Goal: Transaction & Acquisition: Purchase product/service

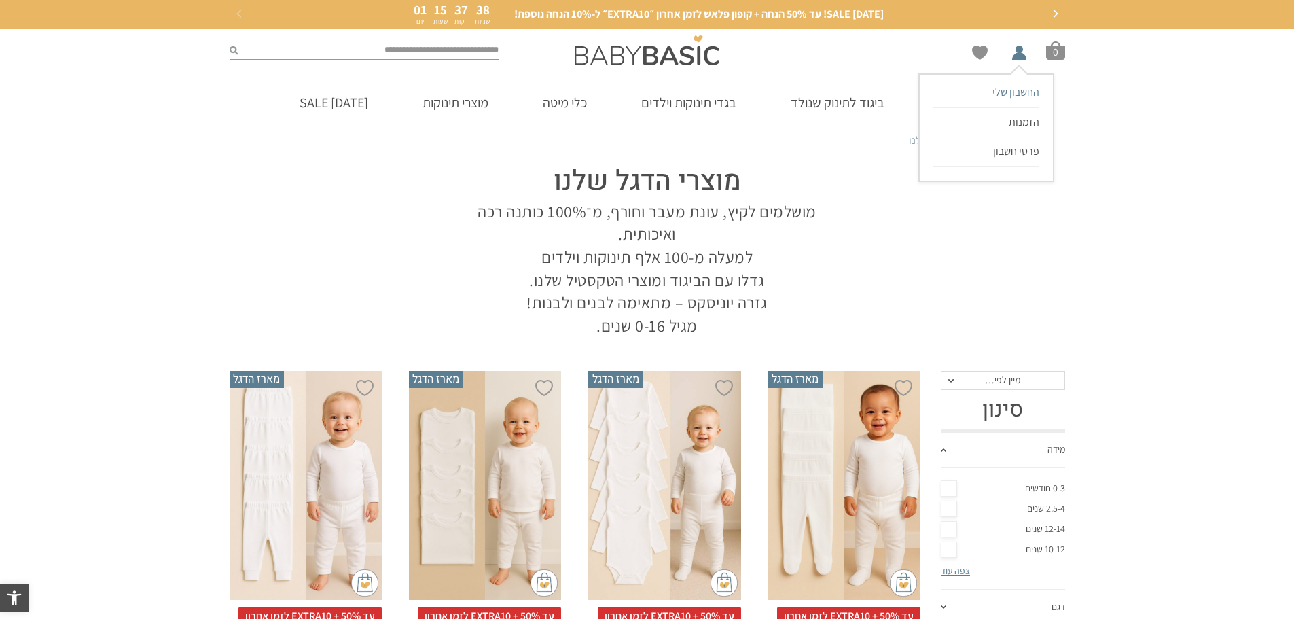
click at [1024, 87] on span "החשבון שלי" at bounding box center [1015, 92] width 47 height 14
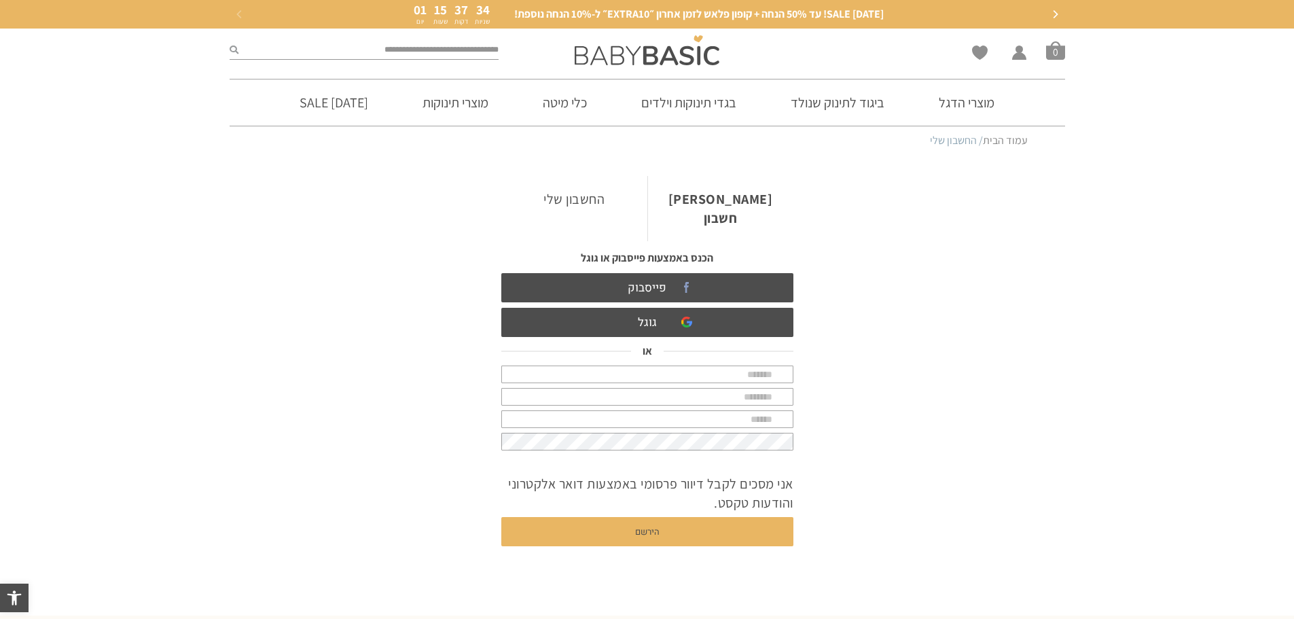
click at [577, 200] on link "החשבון שלי" at bounding box center [574, 199] width 146 height 46
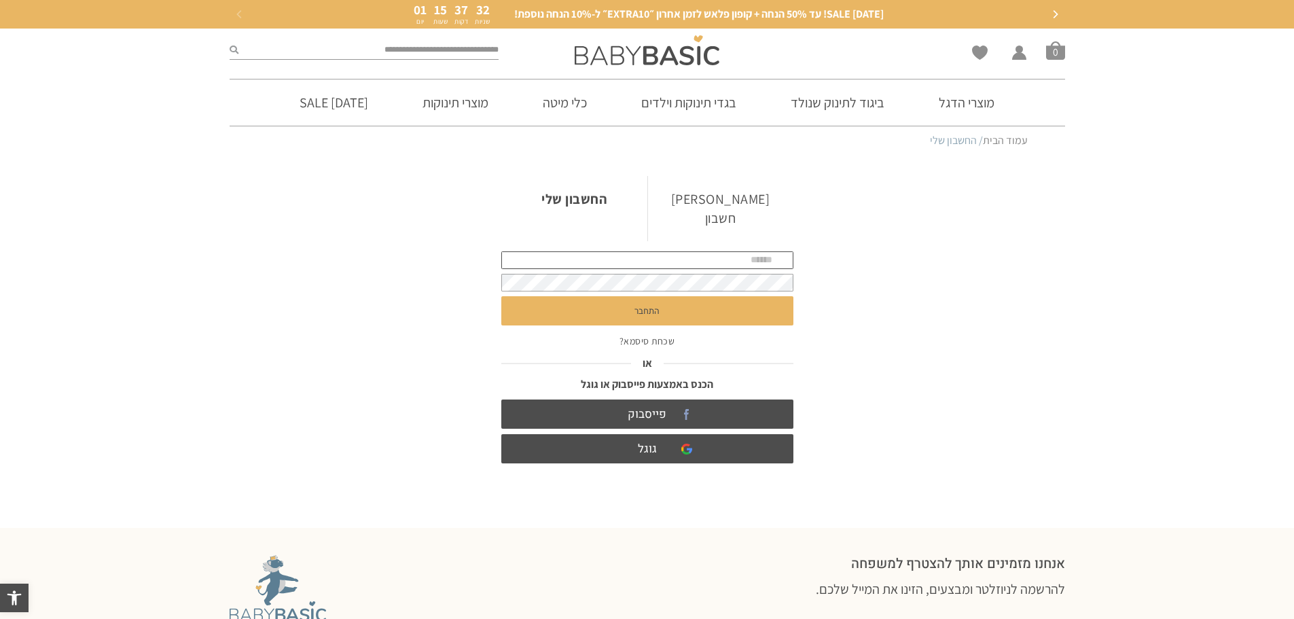
click at [662, 251] on input "text" at bounding box center [647, 260] width 292 height 18
type input "**********"
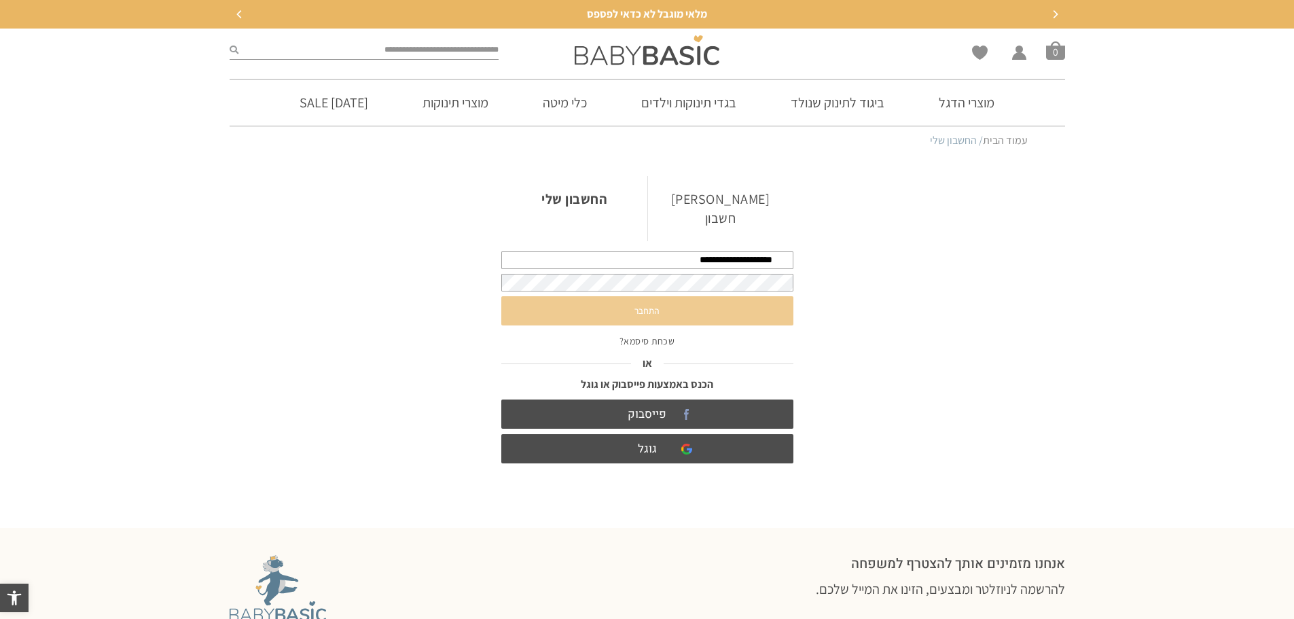
click at [649, 298] on button "התחבר" at bounding box center [647, 310] width 292 height 29
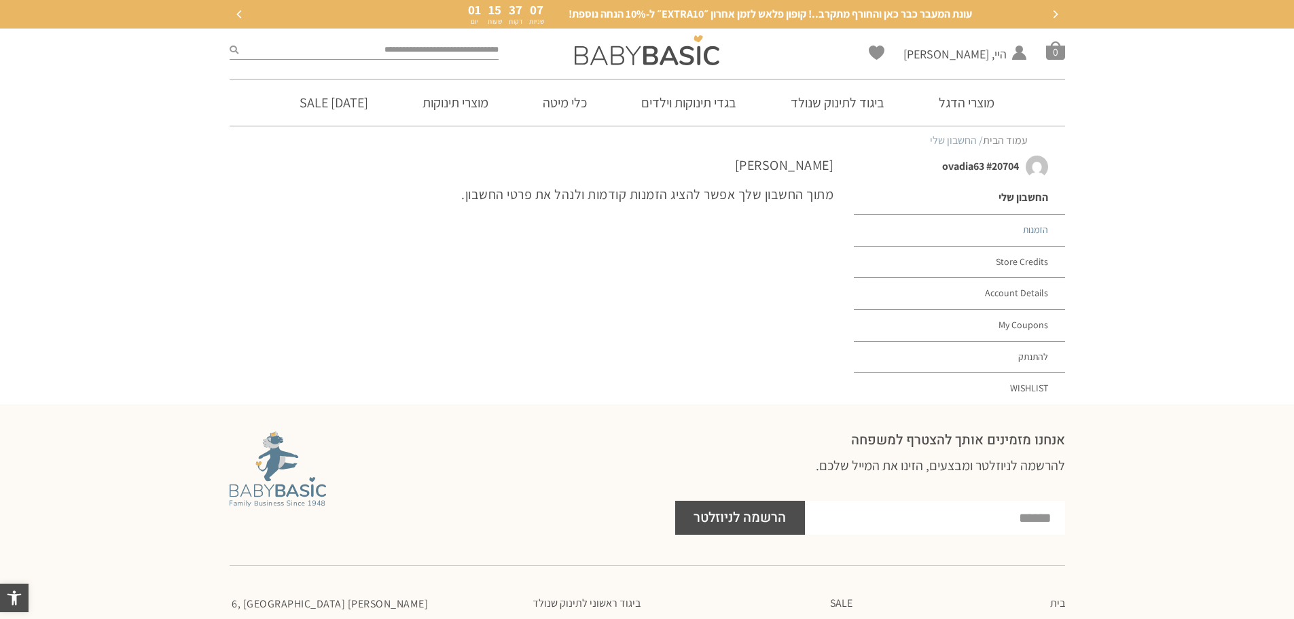
click at [1020, 231] on link "הזמנות" at bounding box center [959, 231] width 211 height 32
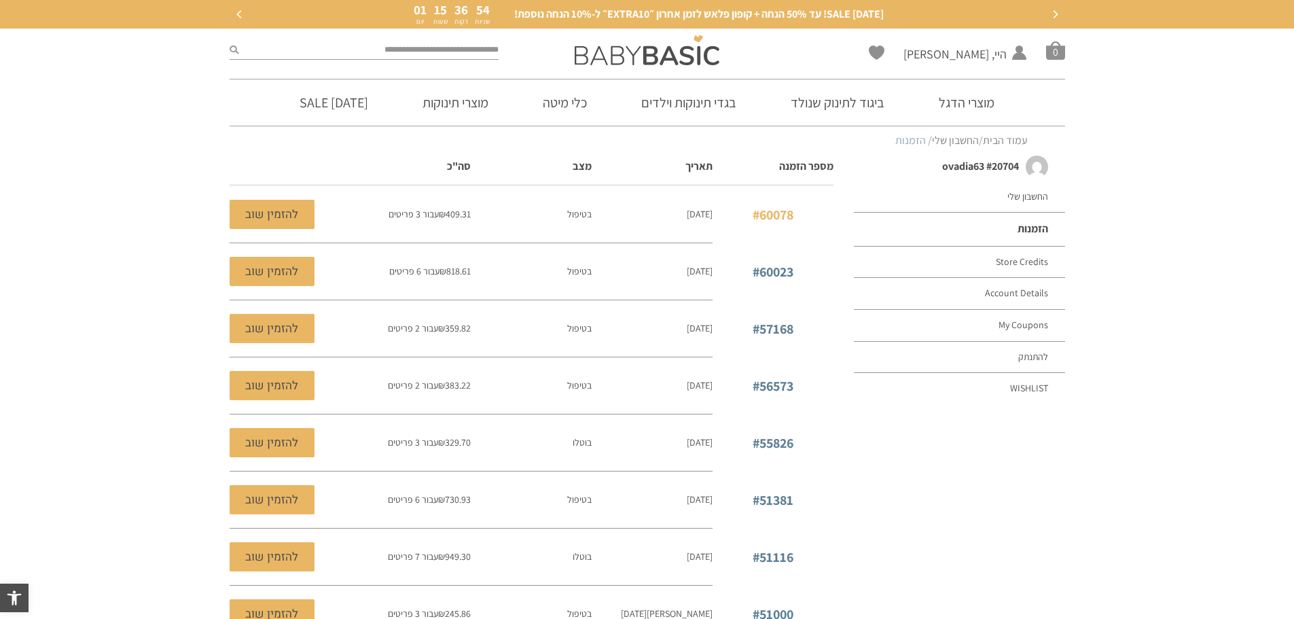
click at [783, 213] on link "#60078" at bounding box center [773, 215] width 41 height 18
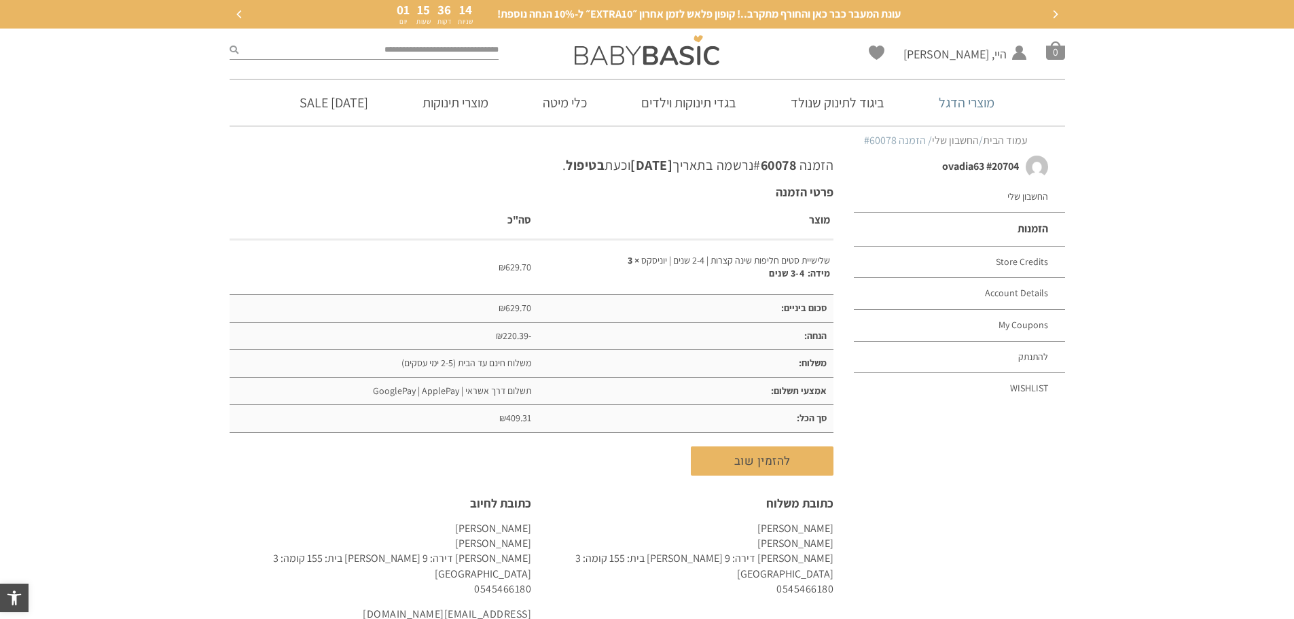
click at [975, 101] on link "מוצרי הדגל" at bounding box center [966, 102] width 96 height 46
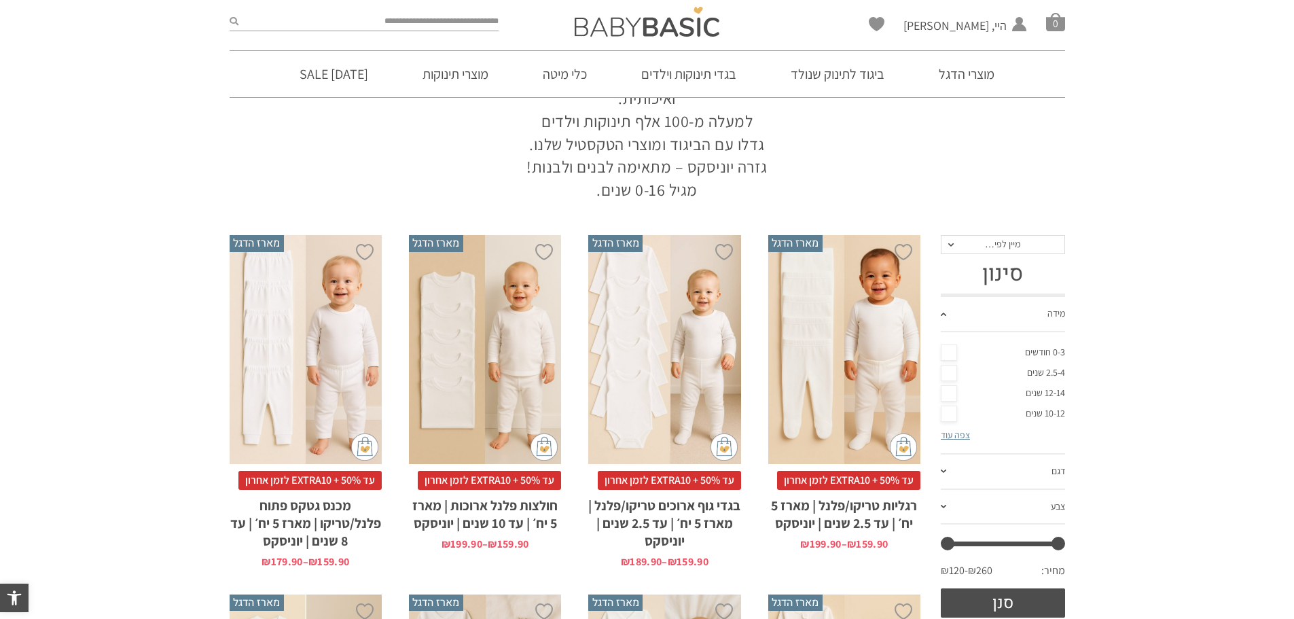
click at [950, 376] on link "2.5-4 שנים" at bounding box center [1003, 373] width 124 height 20
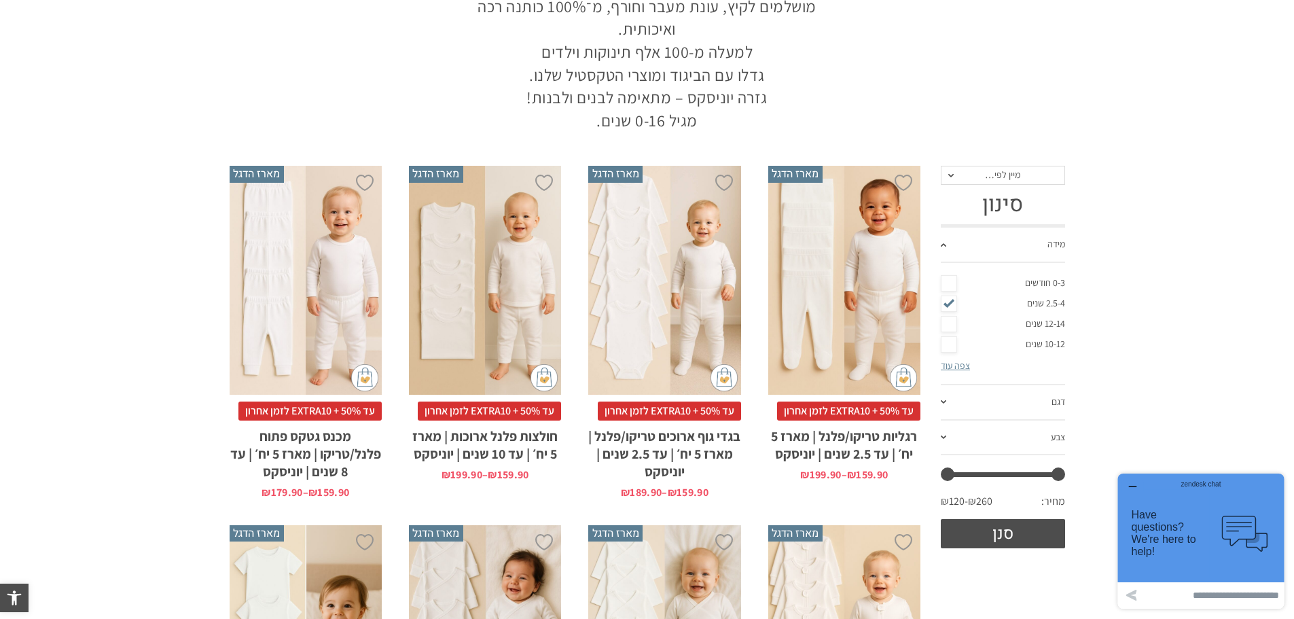
scroll to position [408, 0]
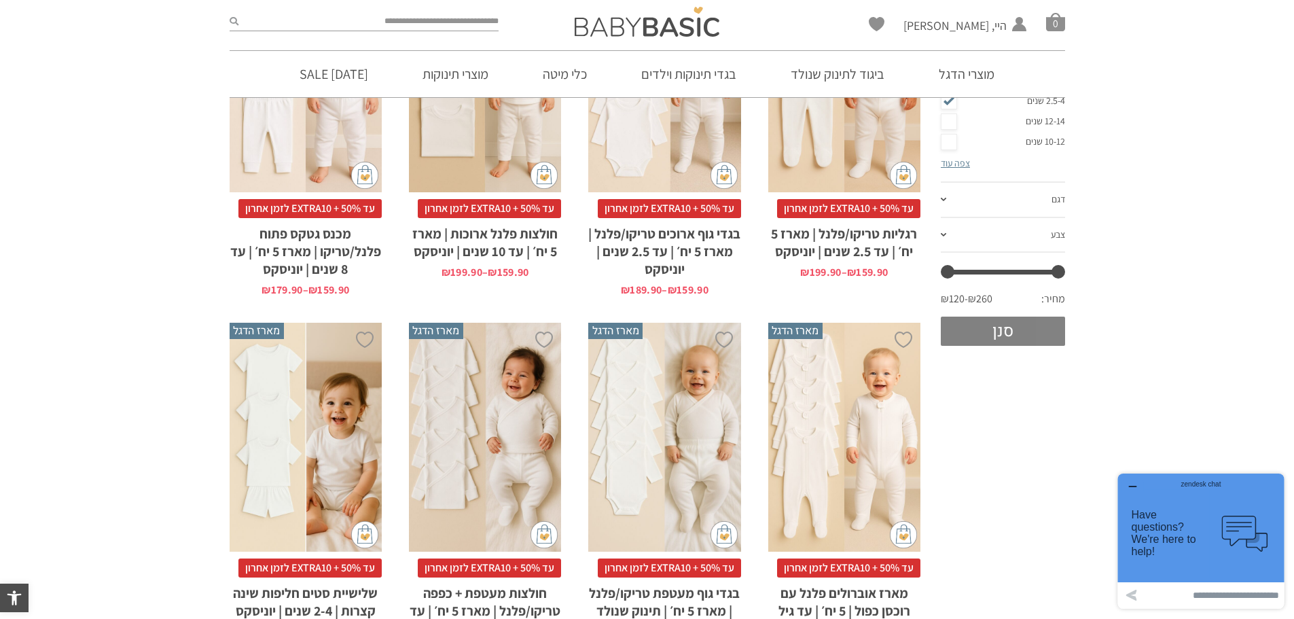
drag, startPoint x: 1001, startPoint y: 331, endPoint x: 981, endPoint y: 347, distance: 26.1
click at [999, 331] on button "סנן" at bounding box center [1003, 331] width 124 height 29
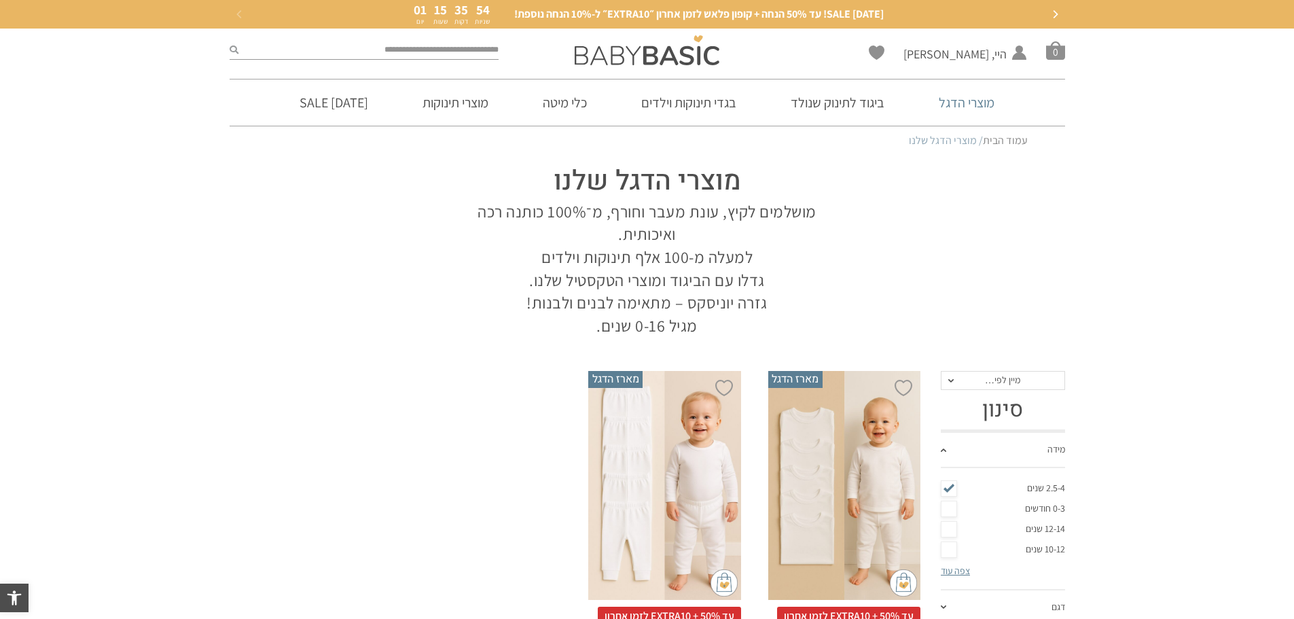
click at [963, 106] on link "מוצרי הדגל" at bounding box center [966, 102] width 96 height 46
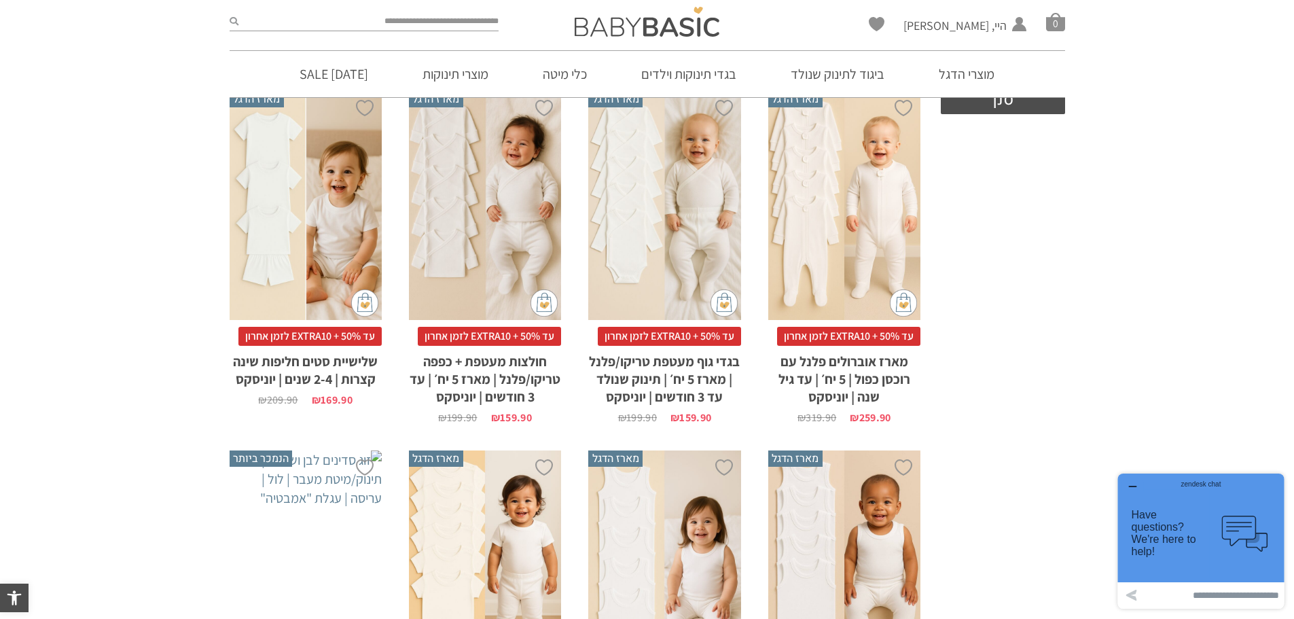
click at [331, 340] on span "עד 50% + EXTRA10 לזמן אחרון" at bounding box center [309, 336] width 143 height 19
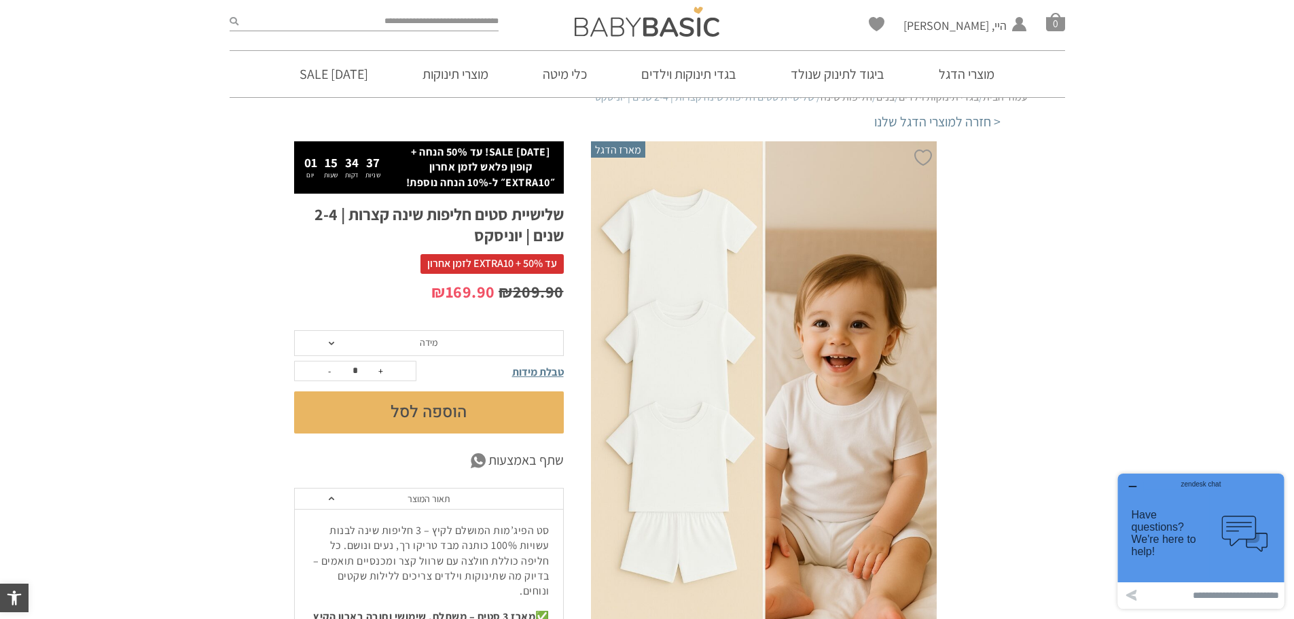
scroll to position [68, 0]
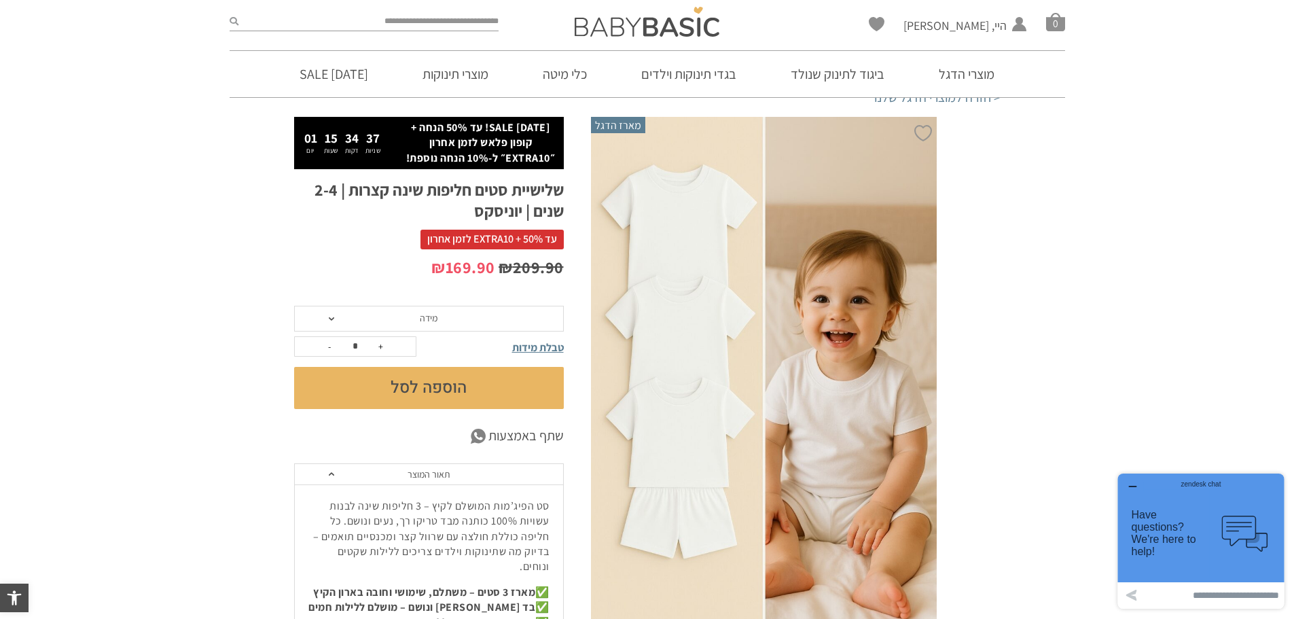
click at [461, 320] on span "מידה" at bounding box center [429, 319] width 270 height 26
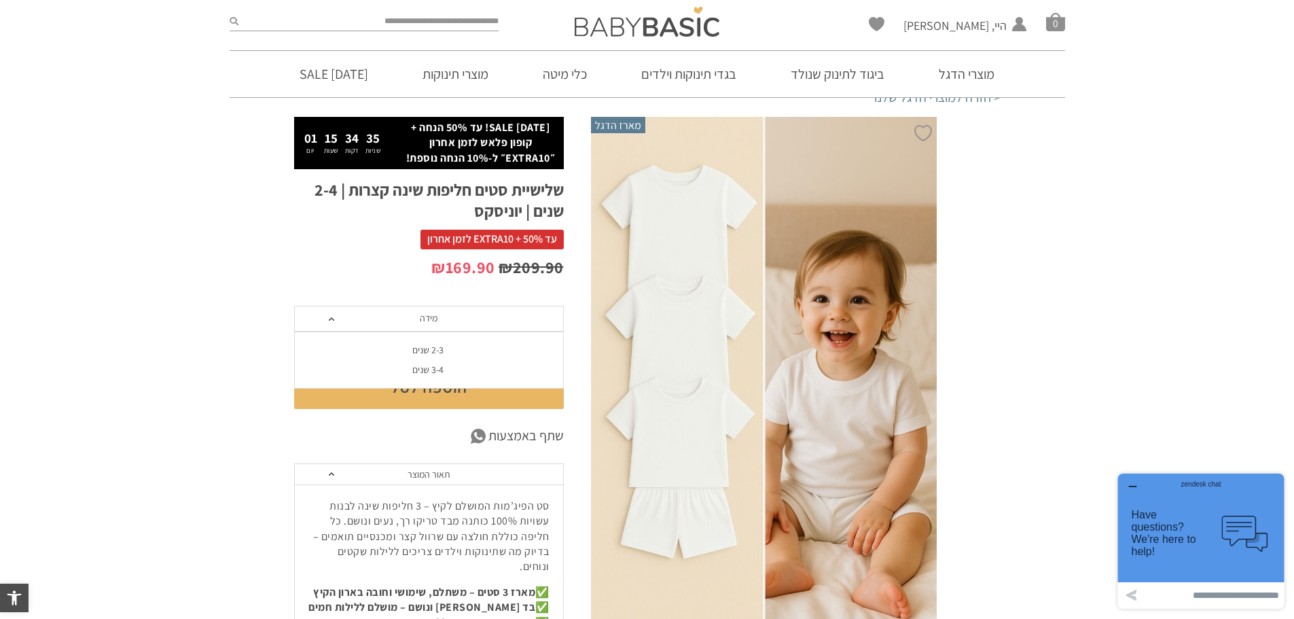
click at [446, 374] on div "3-4 שנים" at bounding box center [428, 370] width 270 height 12
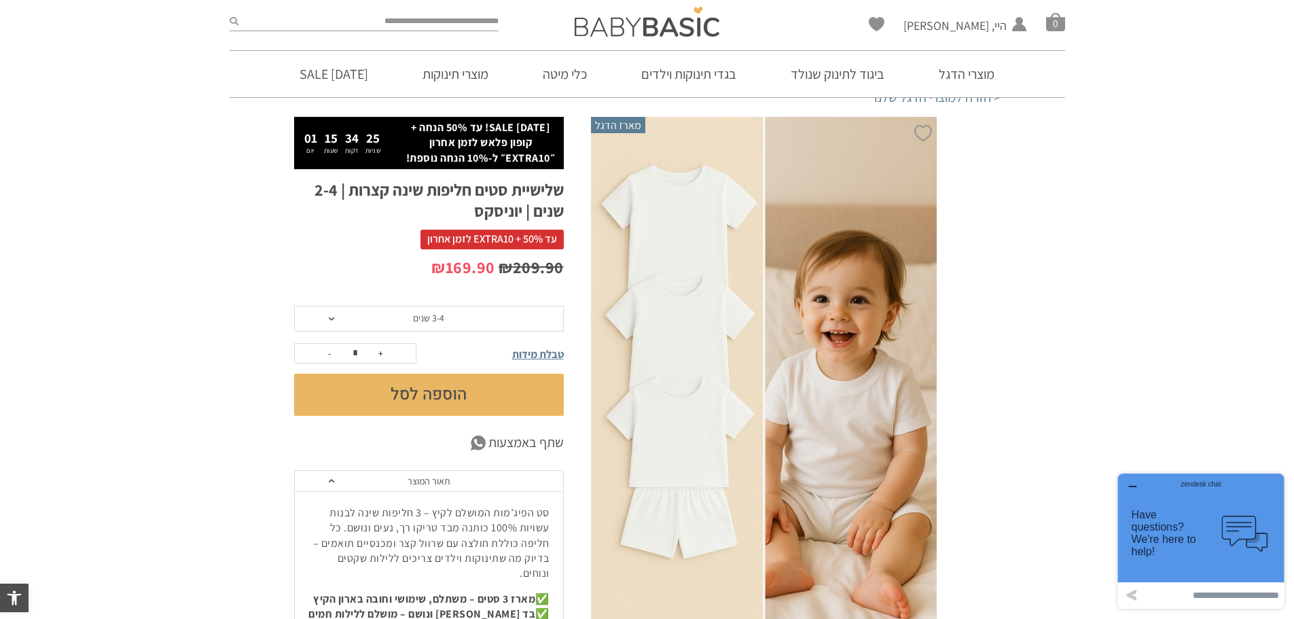
click at [449, 387] on button "הוספה לסל" at bounding box center [429, 395] width 270 height 42
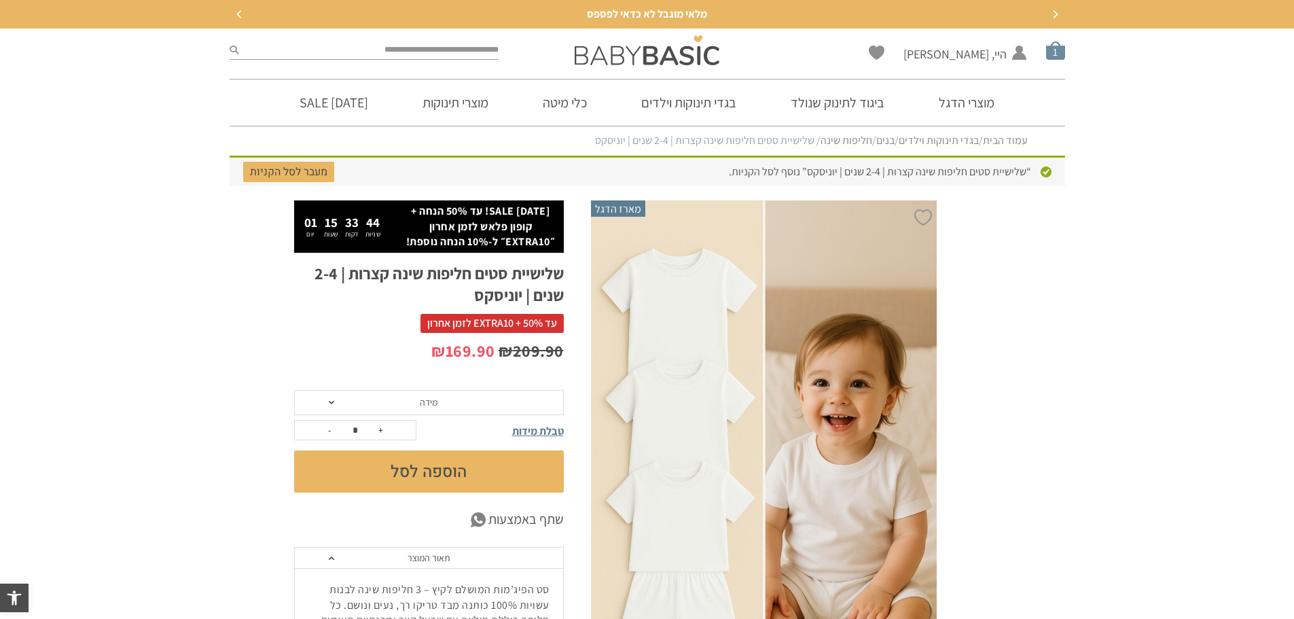
click at [1058, 55] on span "סל קניות" at bounding box center [1055, 50] width 19 height 19
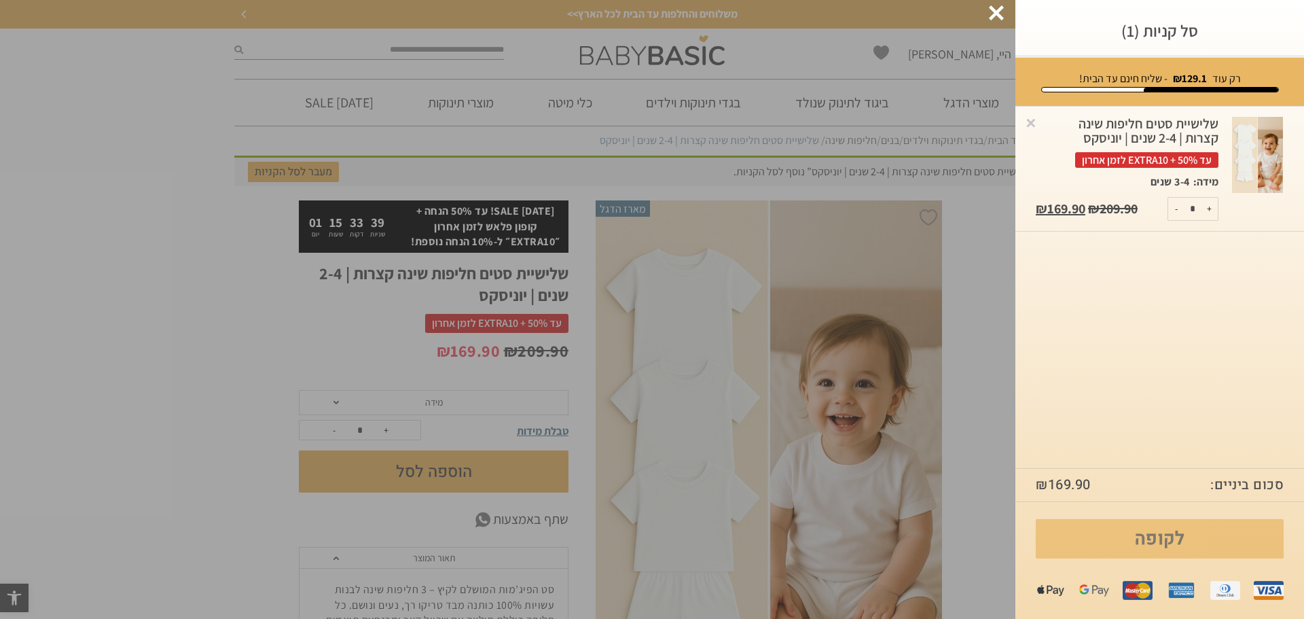
click at [1162, 544] on link "לקופה" at bounding box center [1160, 538] width 248 height 39
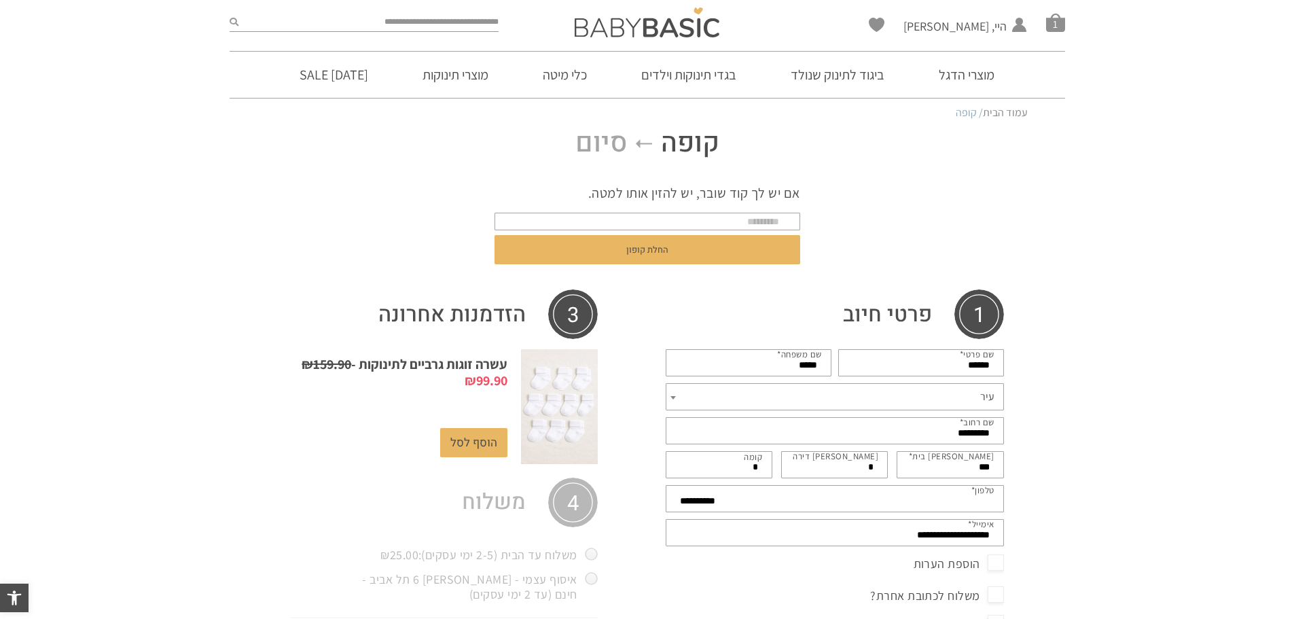
select select "**********"
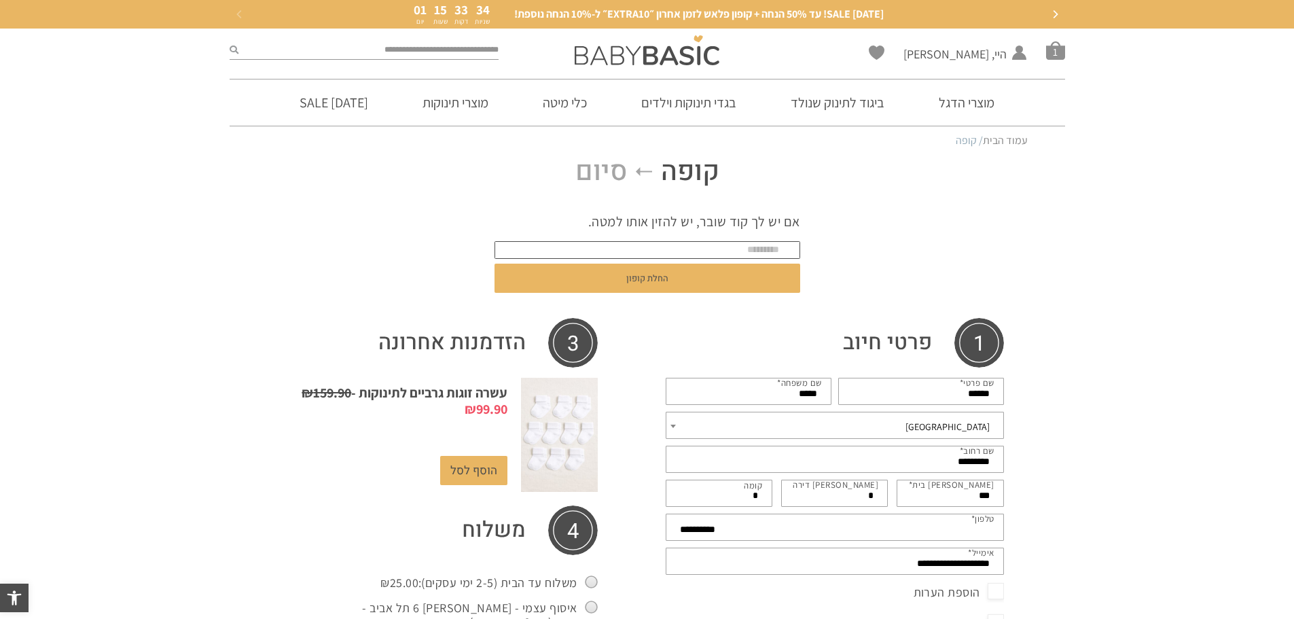
click at [755, 243] on input "text" at bounding box center [648, 250] width 306 height 18
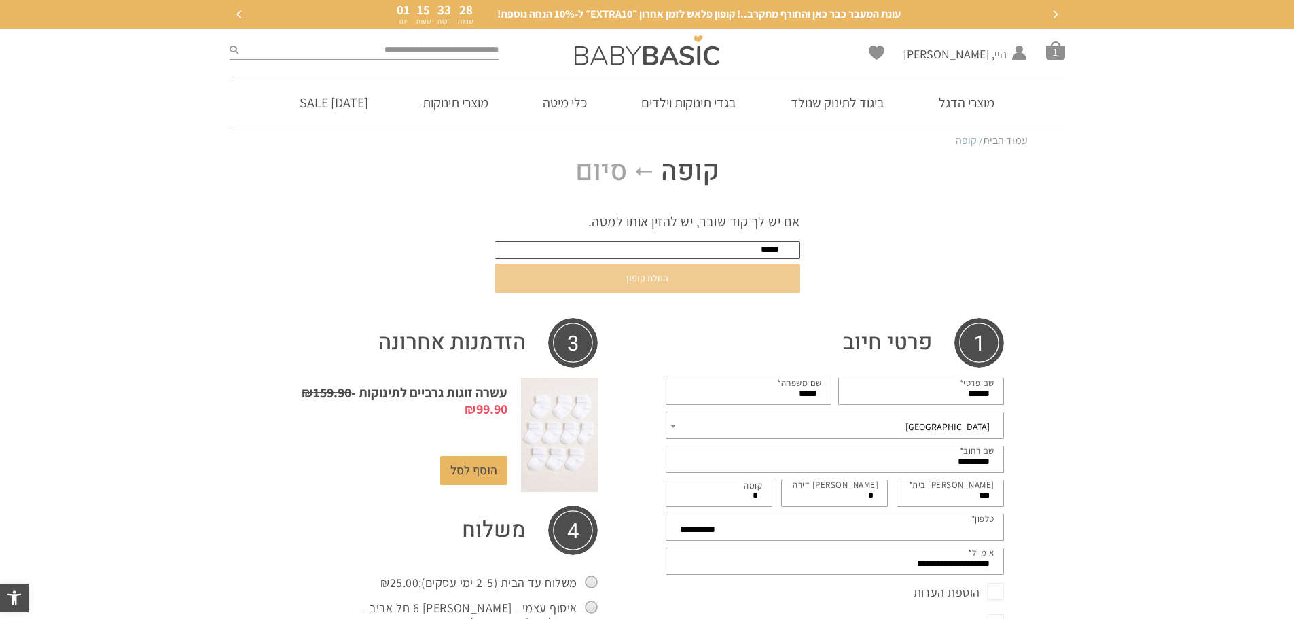
type input "*****"
click at [645, 276] on button "החלת קופון" at bounding box center [648, 278] width 306 height 29
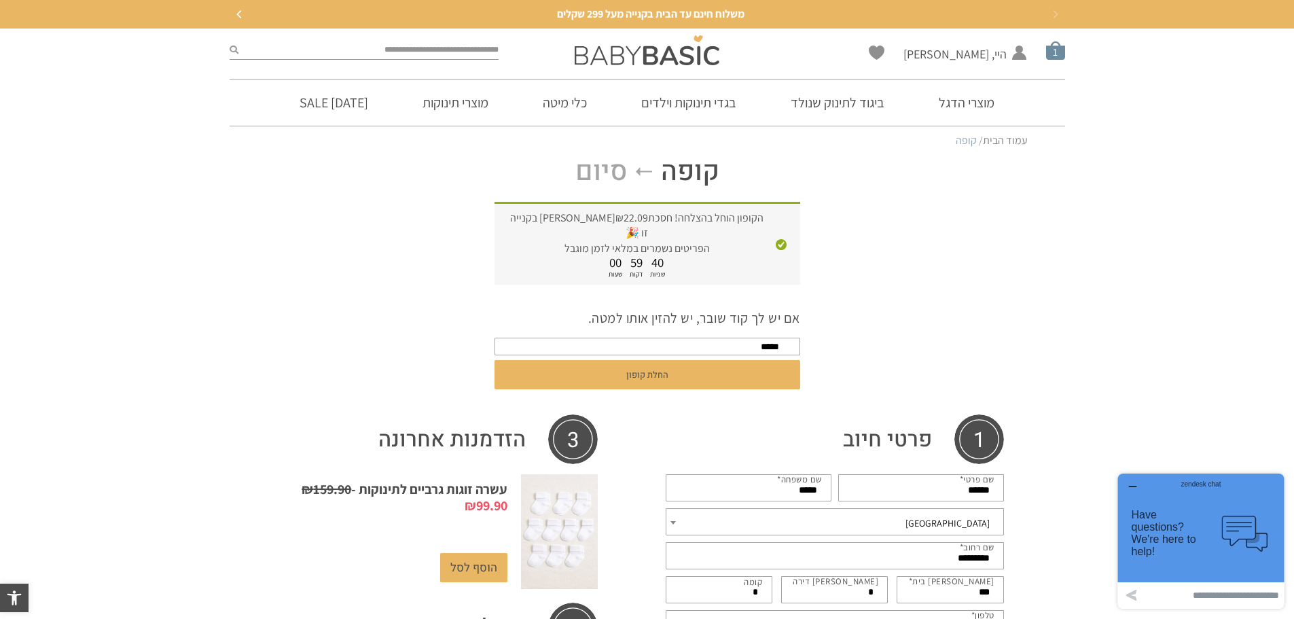
click at [1052, 54] on span "סל קניות" at bounding box center [1055, 50] width 19 height 19
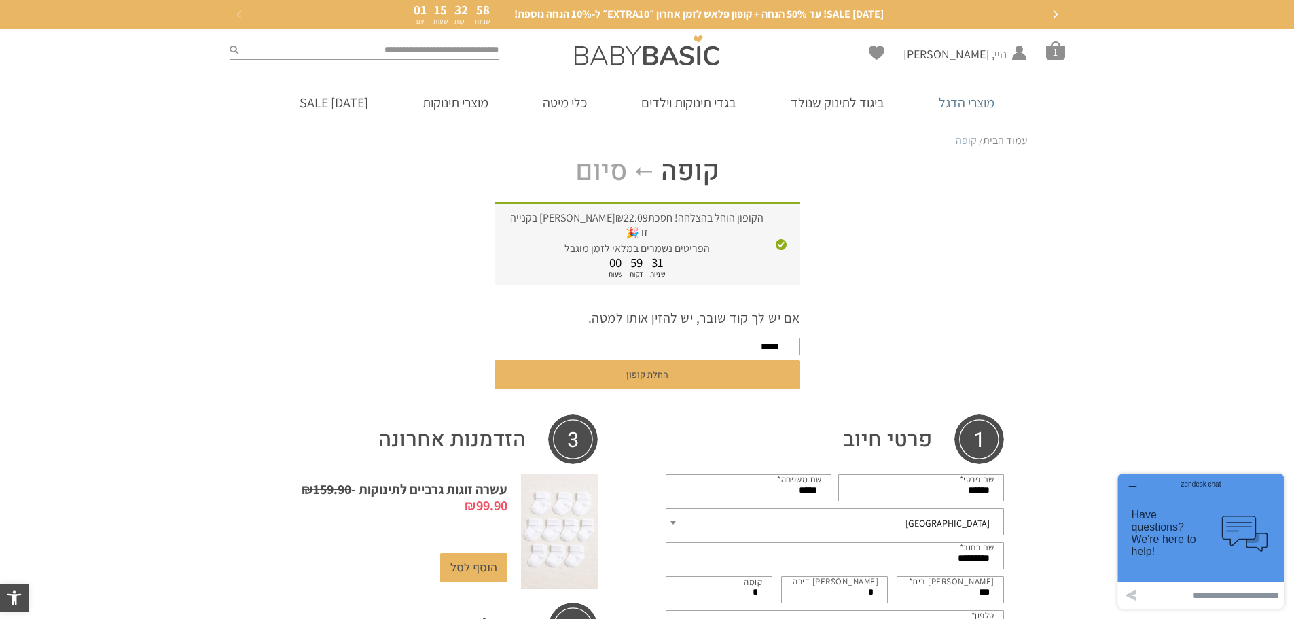
click at [977, 102] on link "מוצרי הדגל" at bounding box center [966, 102] width 96 height 46
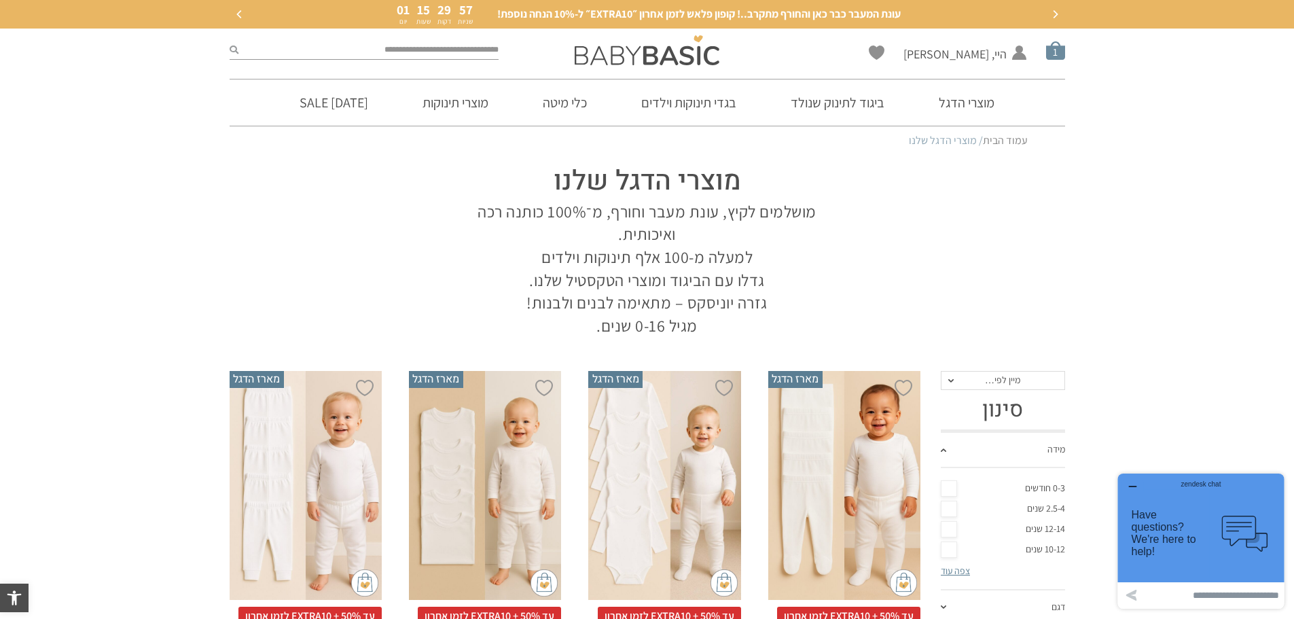
click at [1060, 52] on span "סל קניות" at bounding box center [1055, 50] width 19 height 19
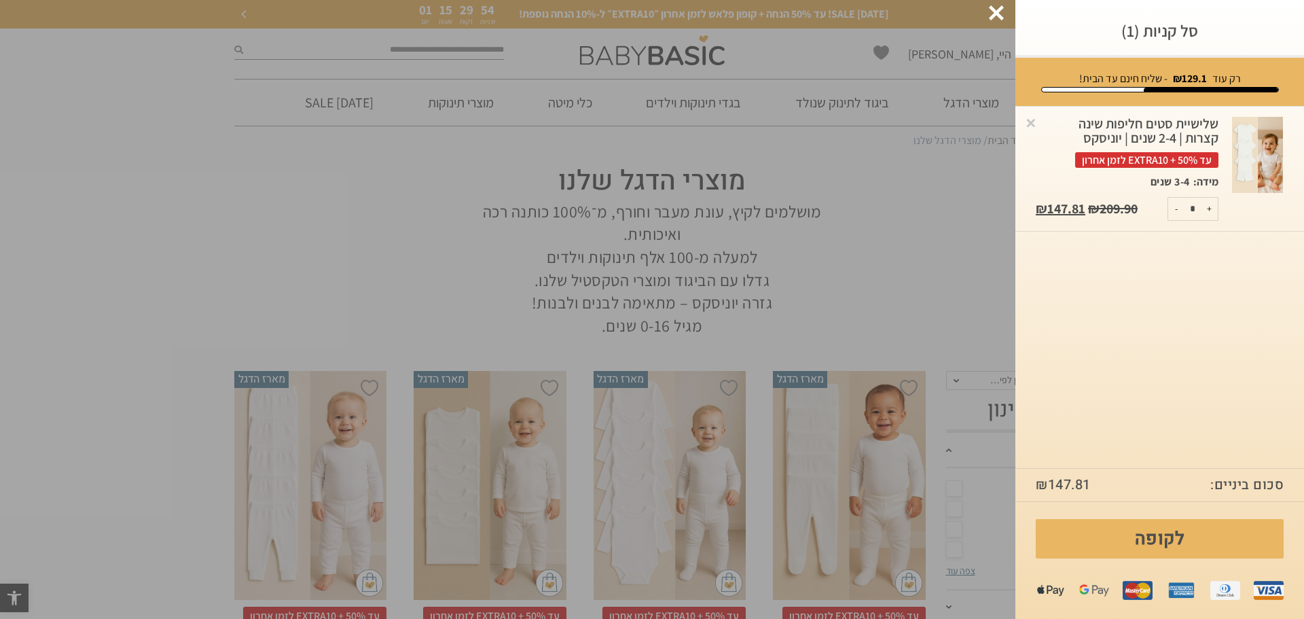
click at [1176, 211] on button "-" at bounding box center [1176, 209] width 17 height 22
type input "*"
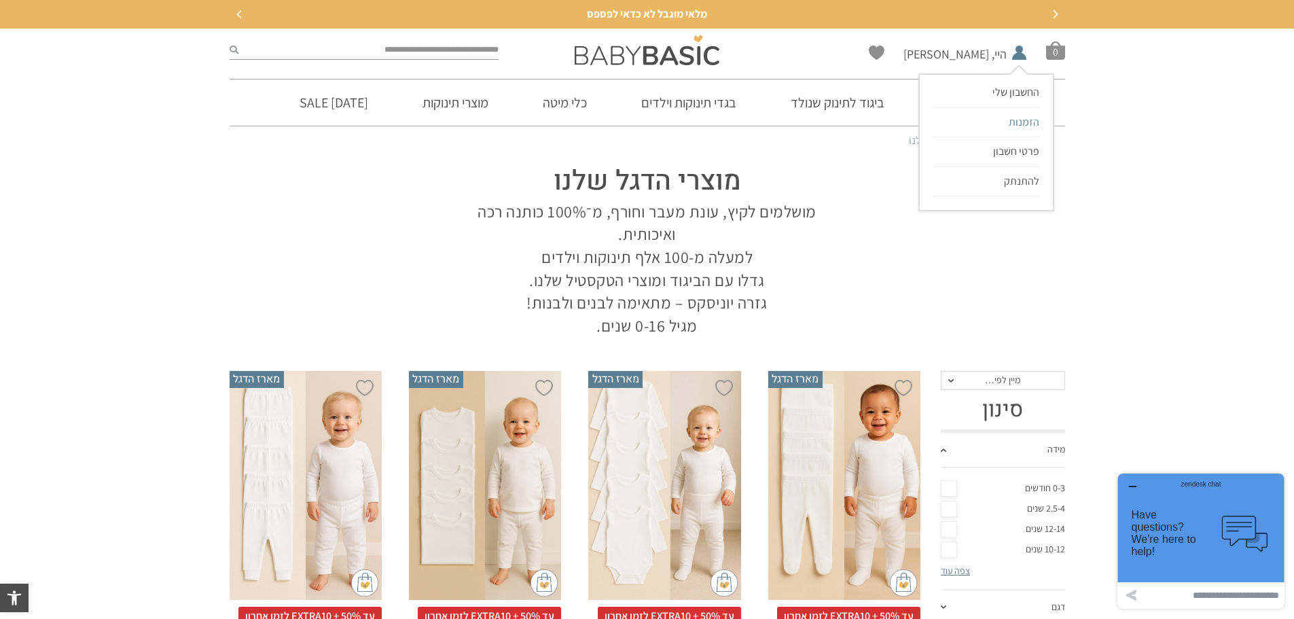
click at [1013, 127] on span "הזמנות" at bounding box center [1024, 122] width 31 height 14
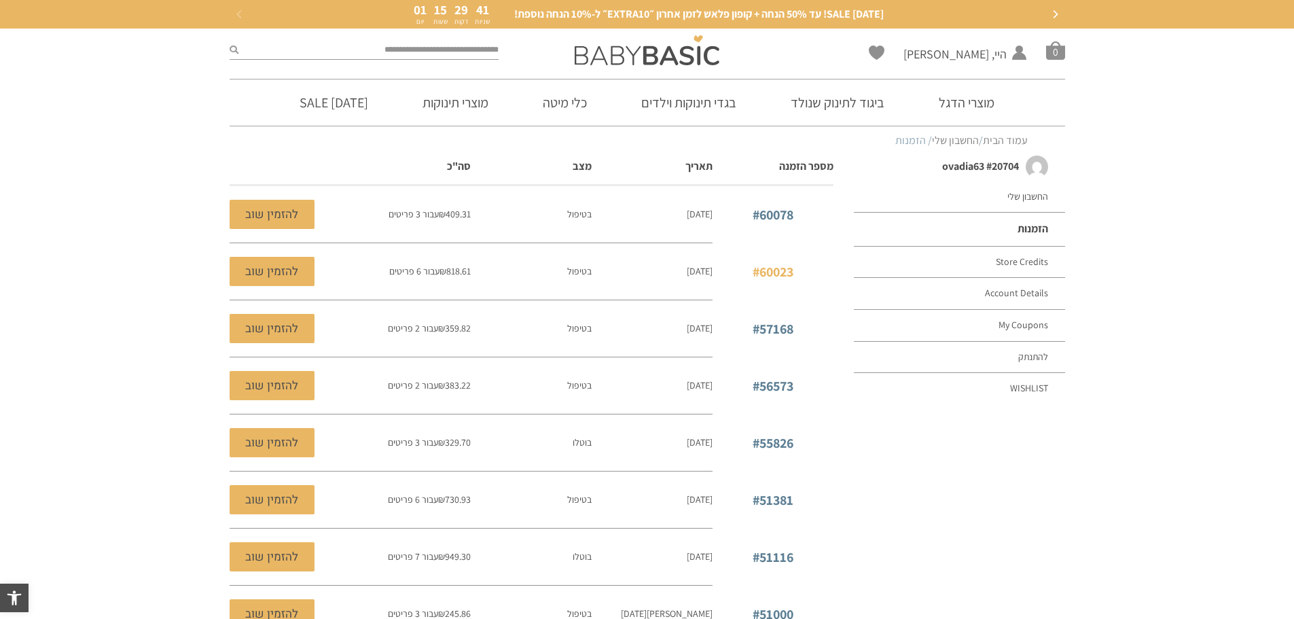
click at [774, 273] on link "#60023" at bounding box center [773, 272] width 41 height 18
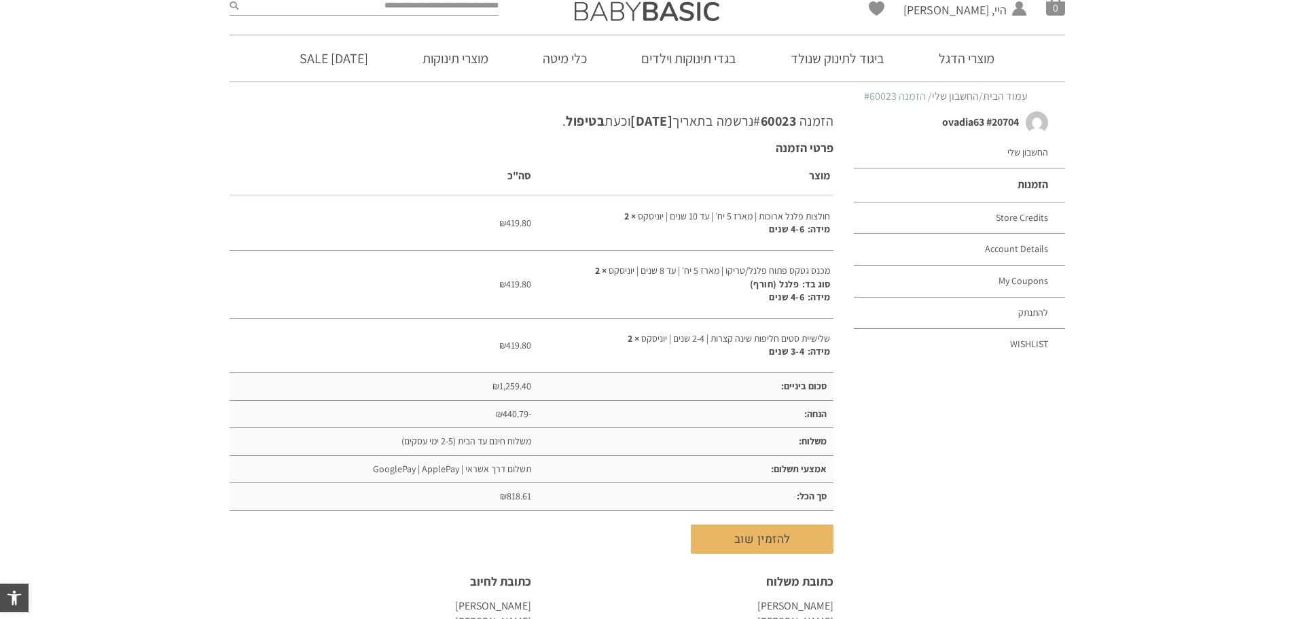
scroll to position [68, 0]
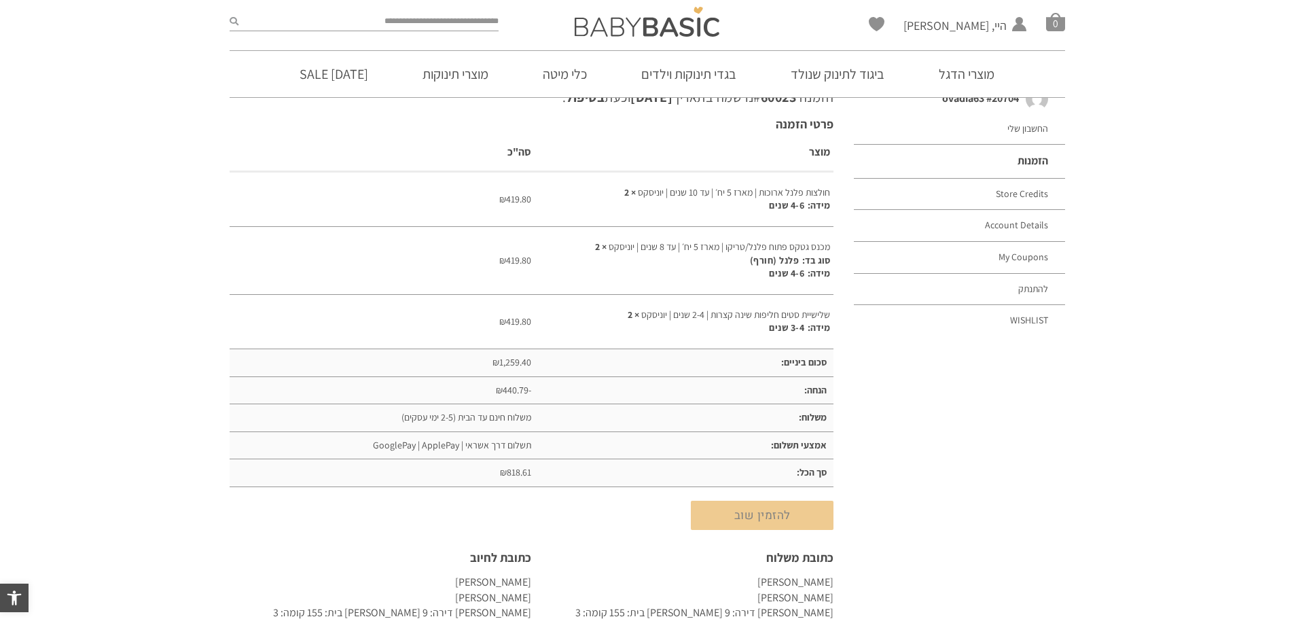
click at [753, 520] on link "להזמין שוב" at bounding box center [762, 515] width 143 height 29
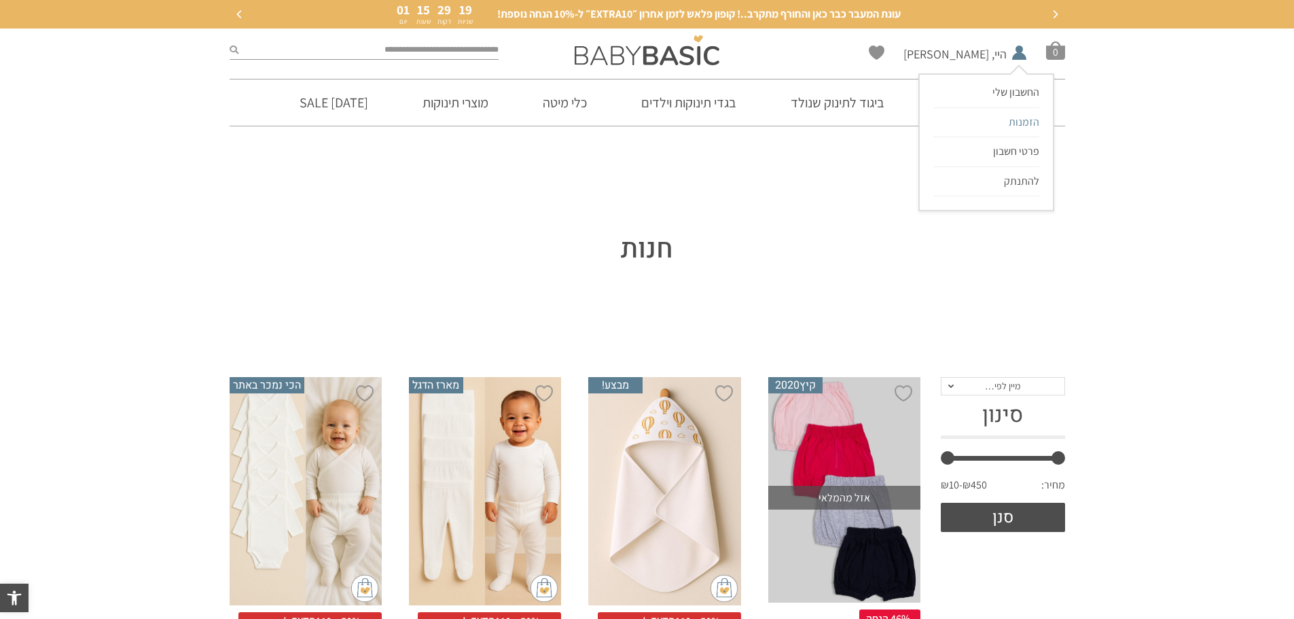
click at [1026, 125] on span "הזמנות" at bounding box center [1024, 122] width 31 height 14
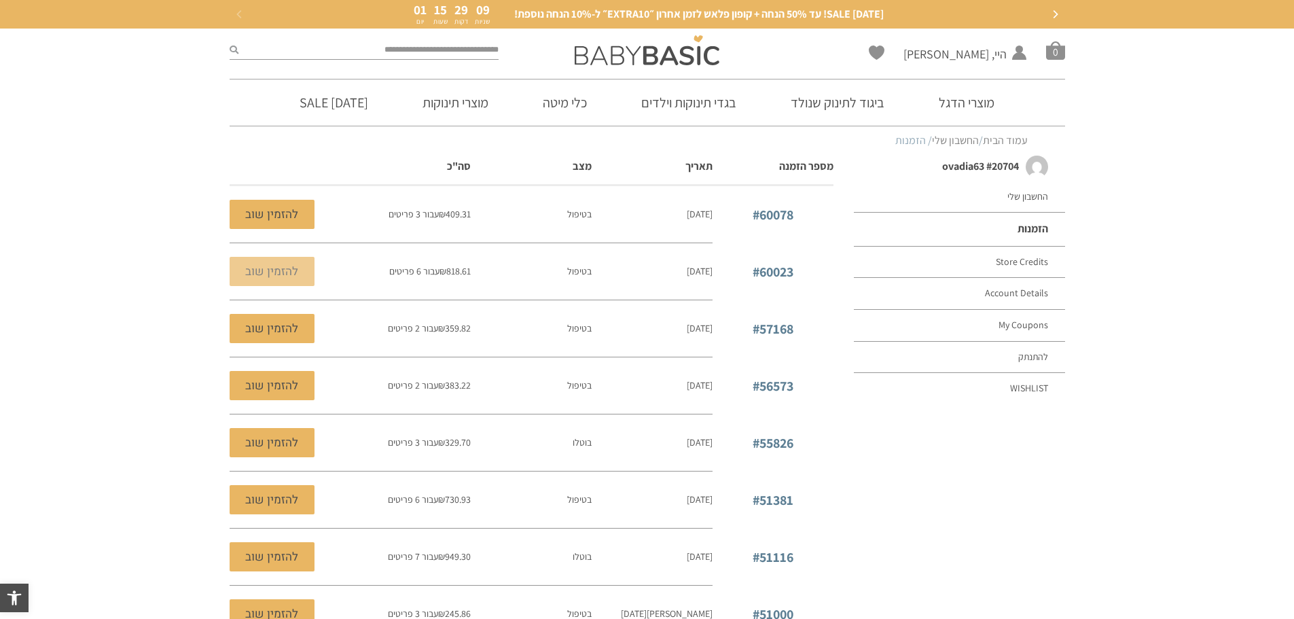
click at [282, 275] on link "להזמין שוב" at bounding box center [272, 271] width 85 height 29
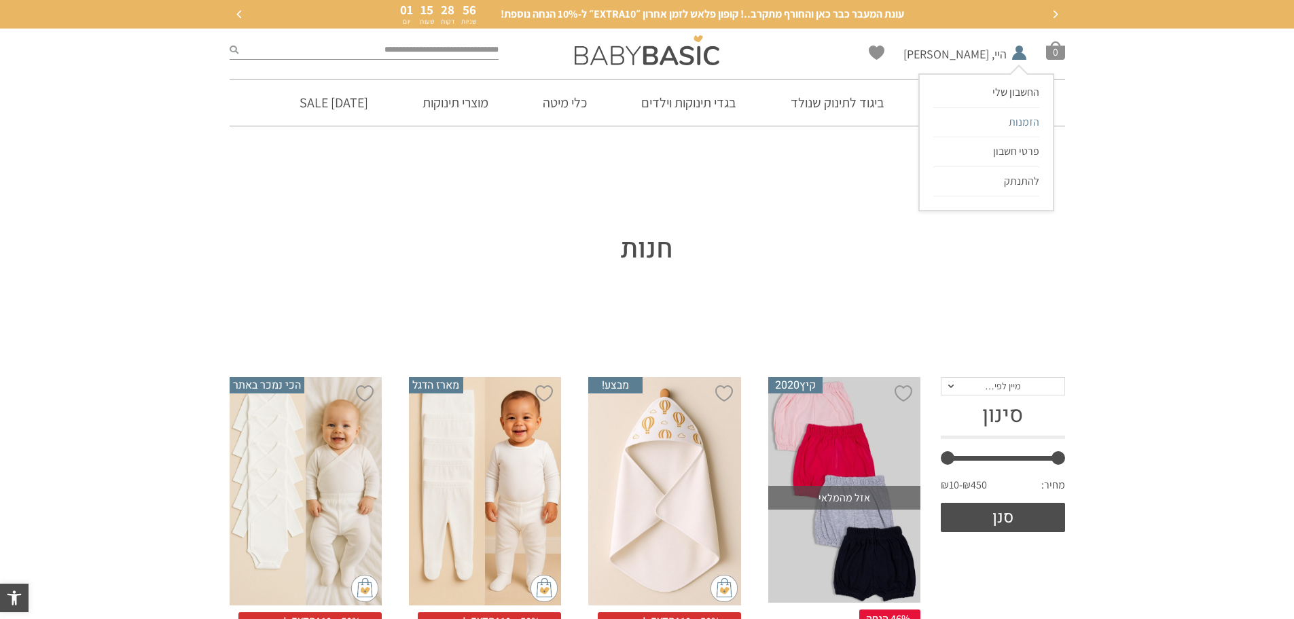
click at [1026, 122] on span "הזמנות" at bounding box center [1024, 122] width 31 height 14
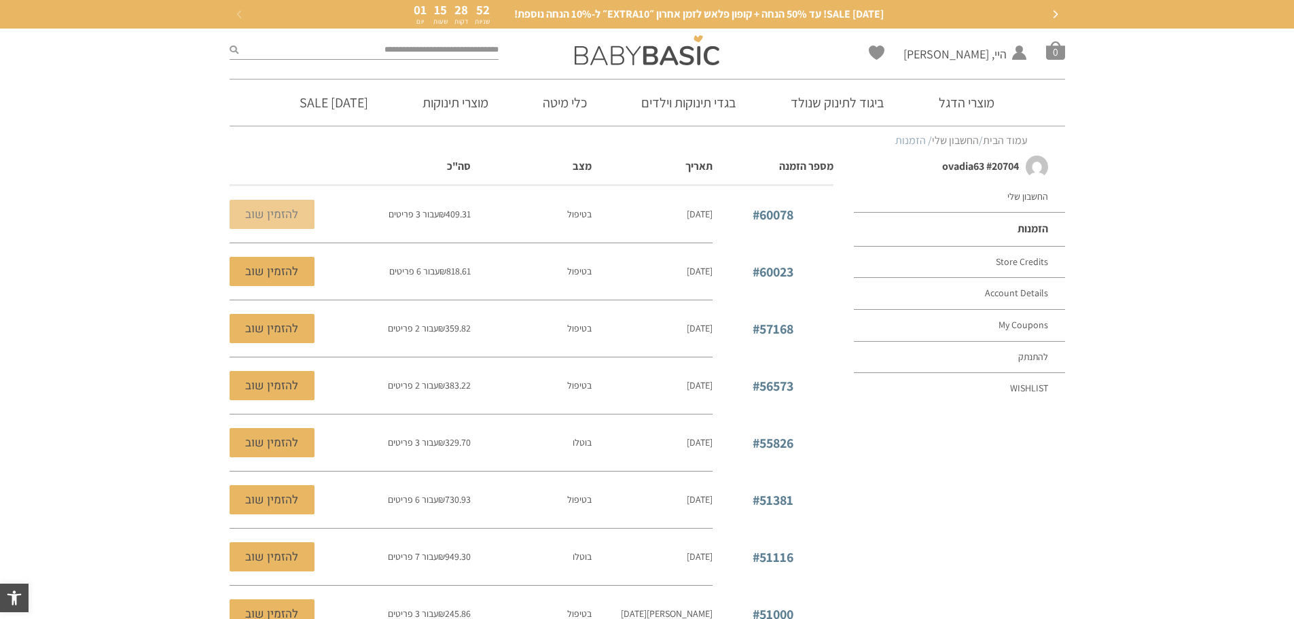
click at [272, 217] on link "להזמין שוב" at bounding box center [272, 214] width 85 height 29
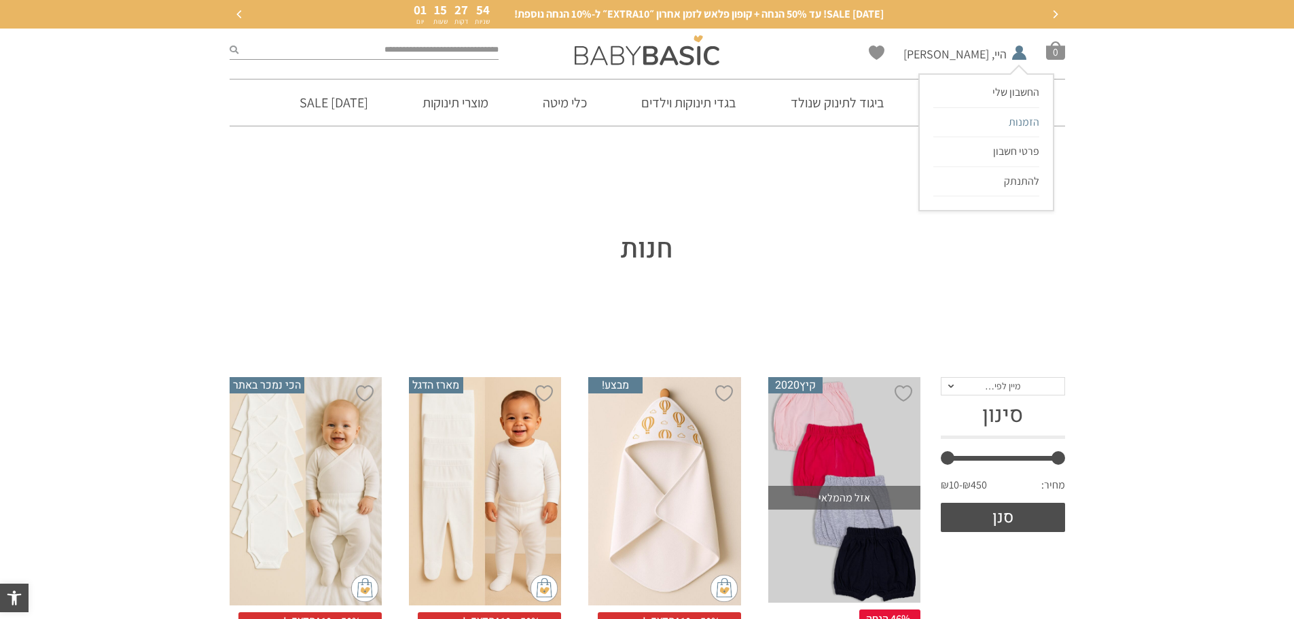
click at [1013, 123] on span "הזמנות" at bounding box center [1024, 122] width 31 height 14
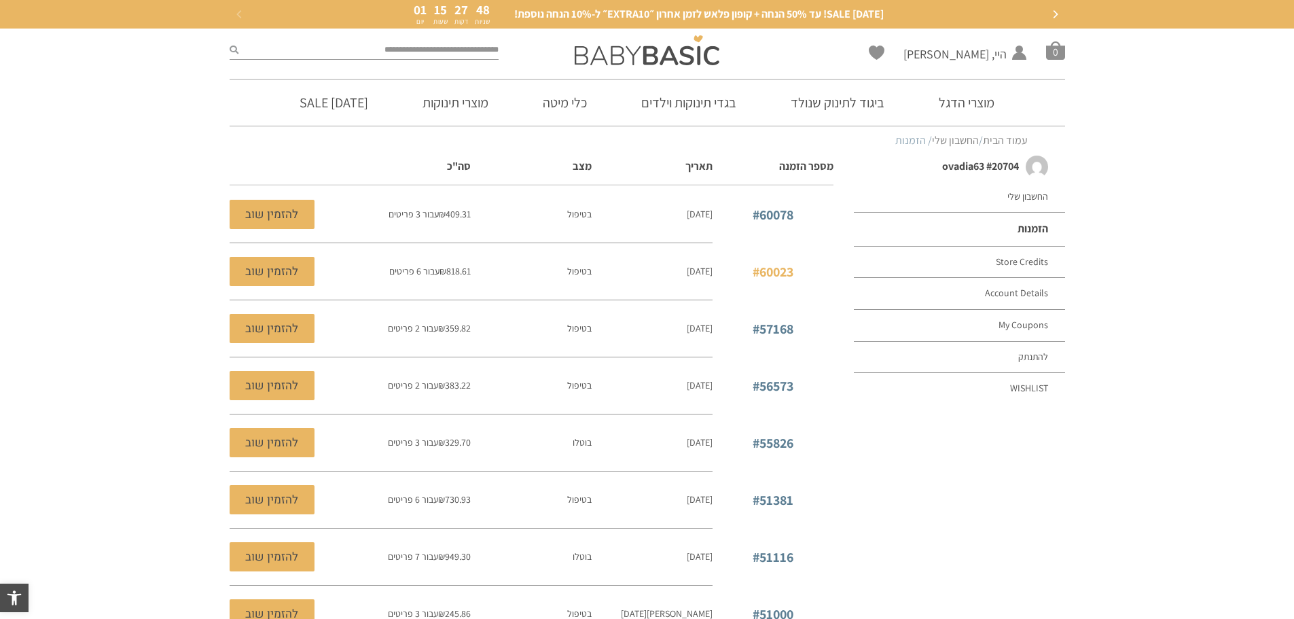
click at [771, 268] on link "#60023" at bounding box center [773, 272] width 41 height 18
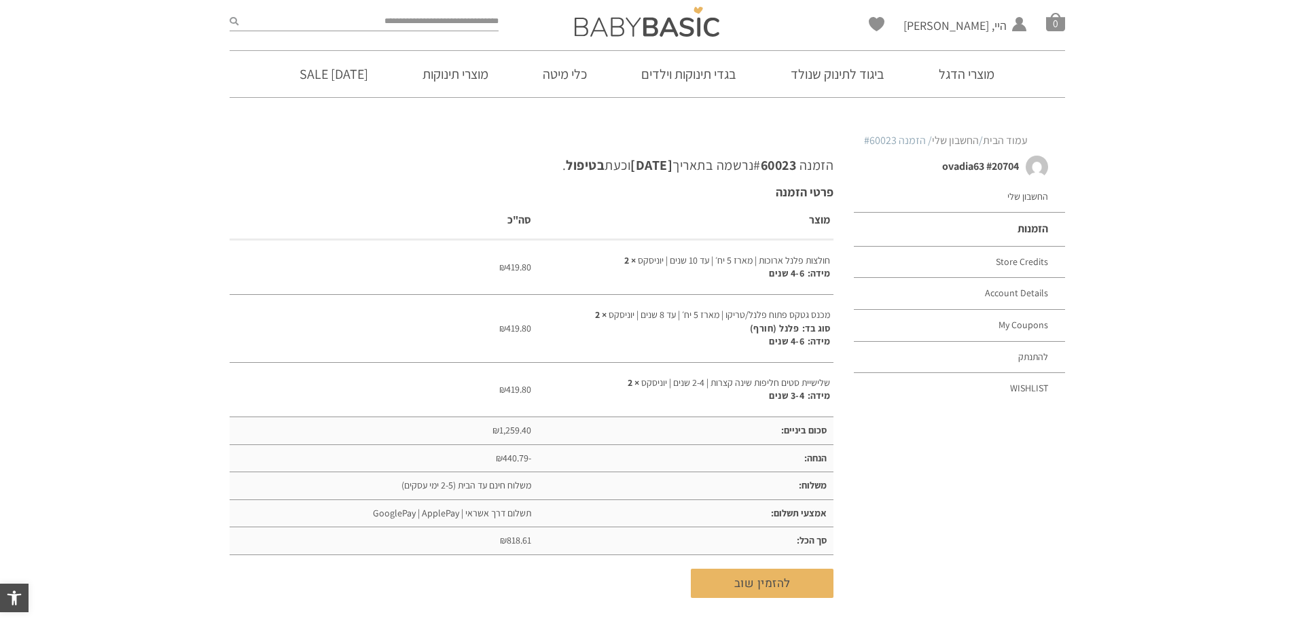
scroll to position [68, 0]
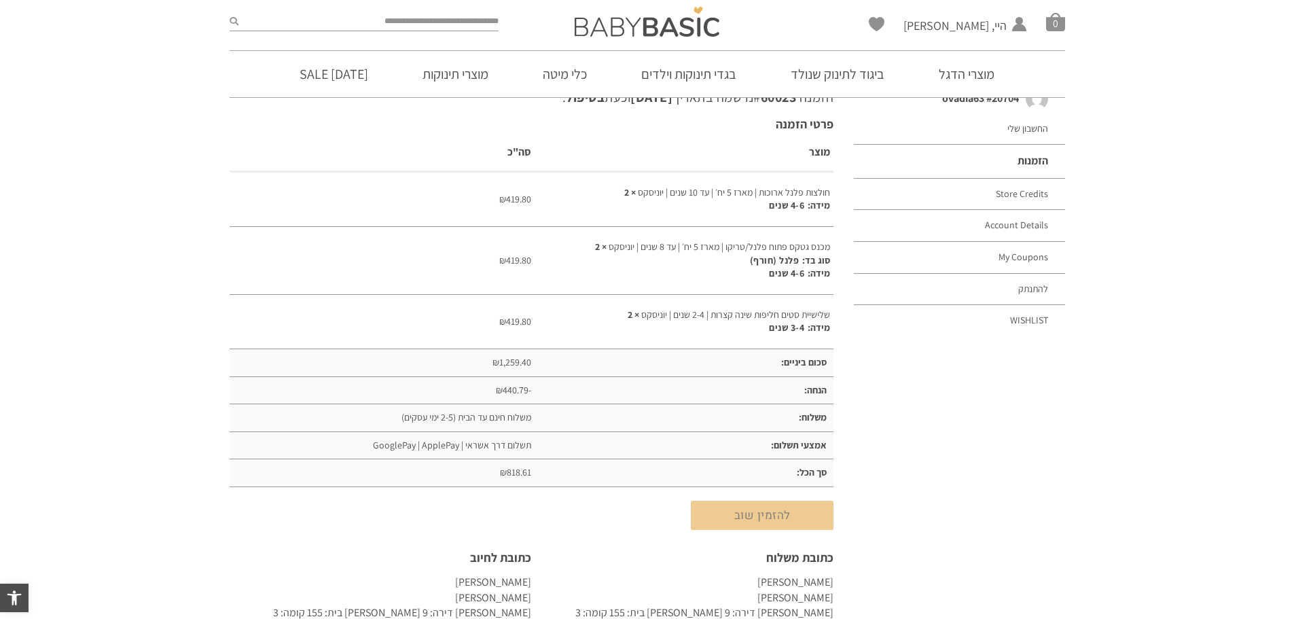
click at [761, 520] on link "להזמין שוב" at bounding box center [762, 515] width 143 height 29
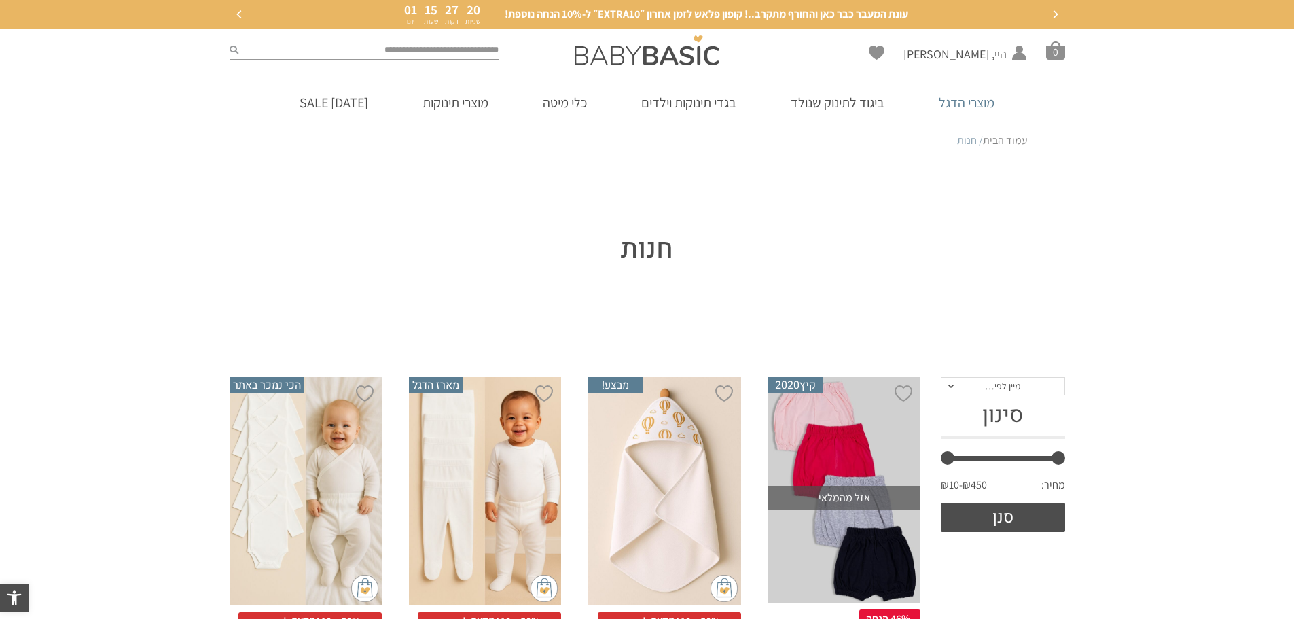
click at [981, 104] on link "מוצרי הדגל" at bounding box center [966, 102] width 96 height 46
click at [981, 103] on link "מוצרי הדגל" at bounding box center [966, 102] width 96 height 46
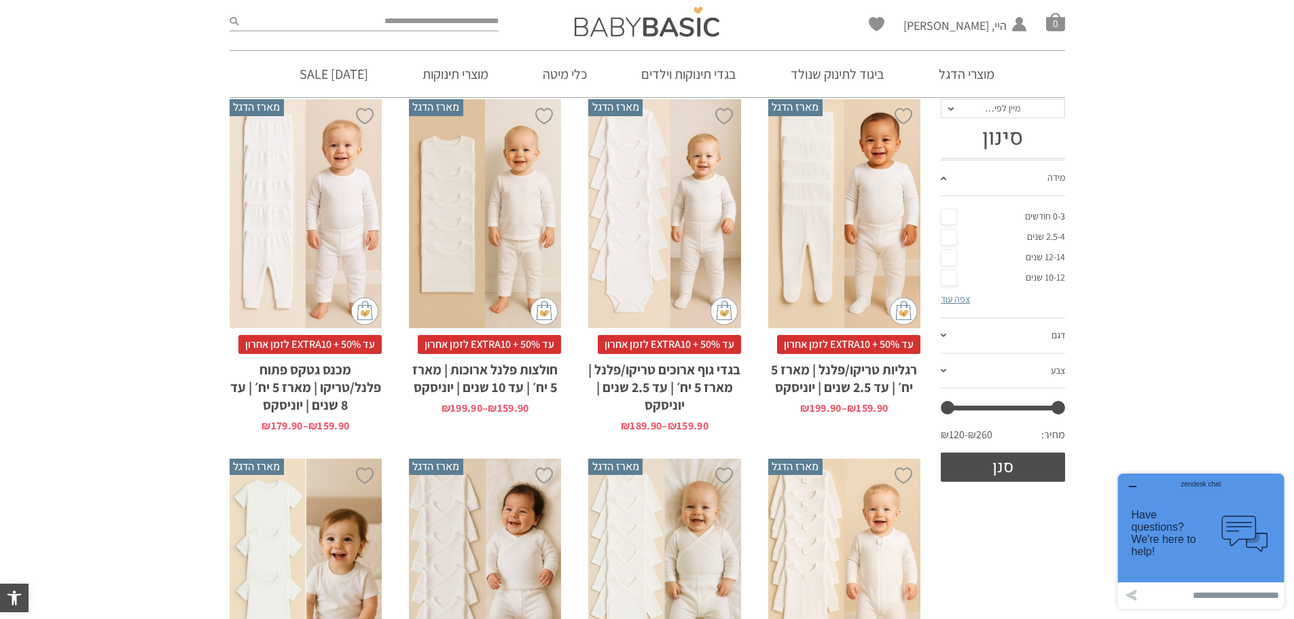
click at [474, 341] on span "עד 50% + EXTRA10 לזמן אחרון" at bounding box center [489, 344] width 143 height 19
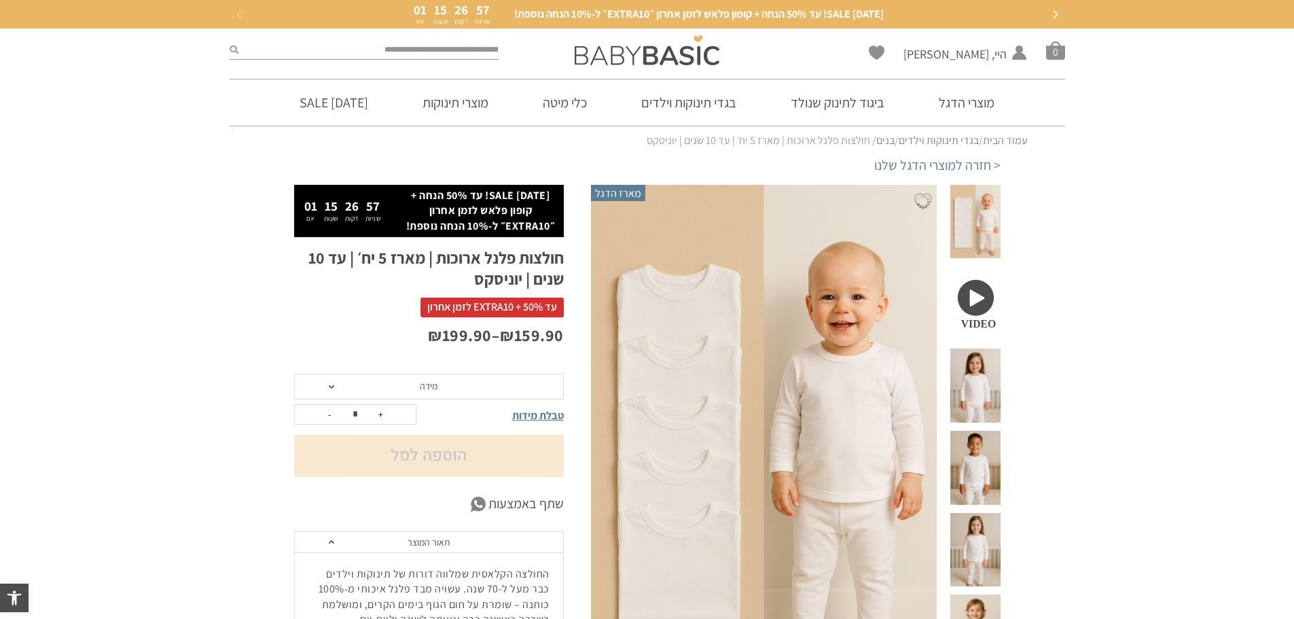
click at [447, 392] on span "מידה" at bounding box center [429, 387] width 270 height 26
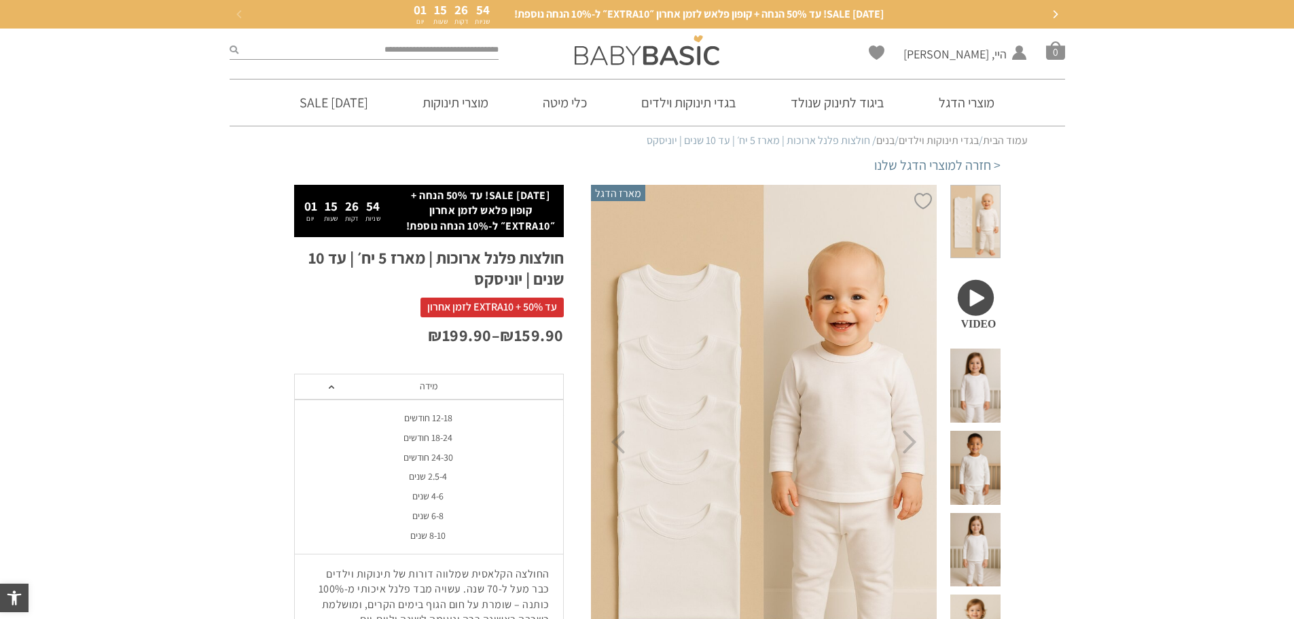
click at [454, 477] on div "2.5-4 שנים" at bounding box center [428, 477] width 270 height 12
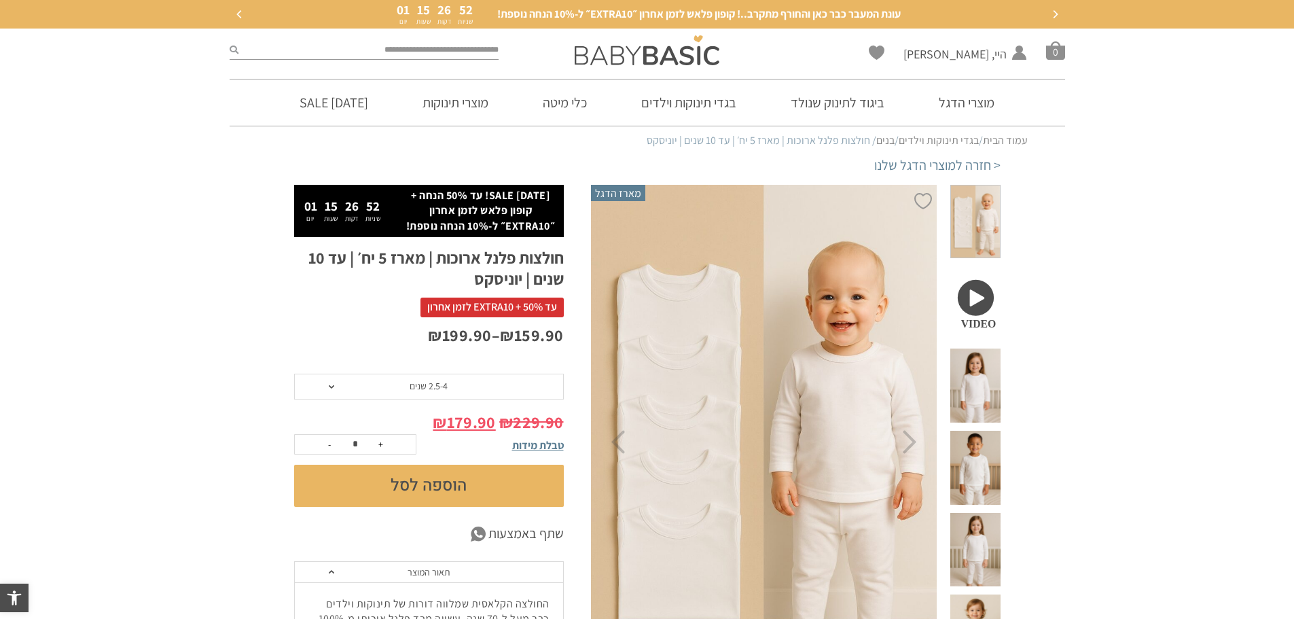
click at [380, 446] on button "+" at bounding box center [381, 444] width 20 height 19
type input "*"
click at [424, 489] on button "הוספה לסל" at bounding box center [429, 486] width 270 height 42
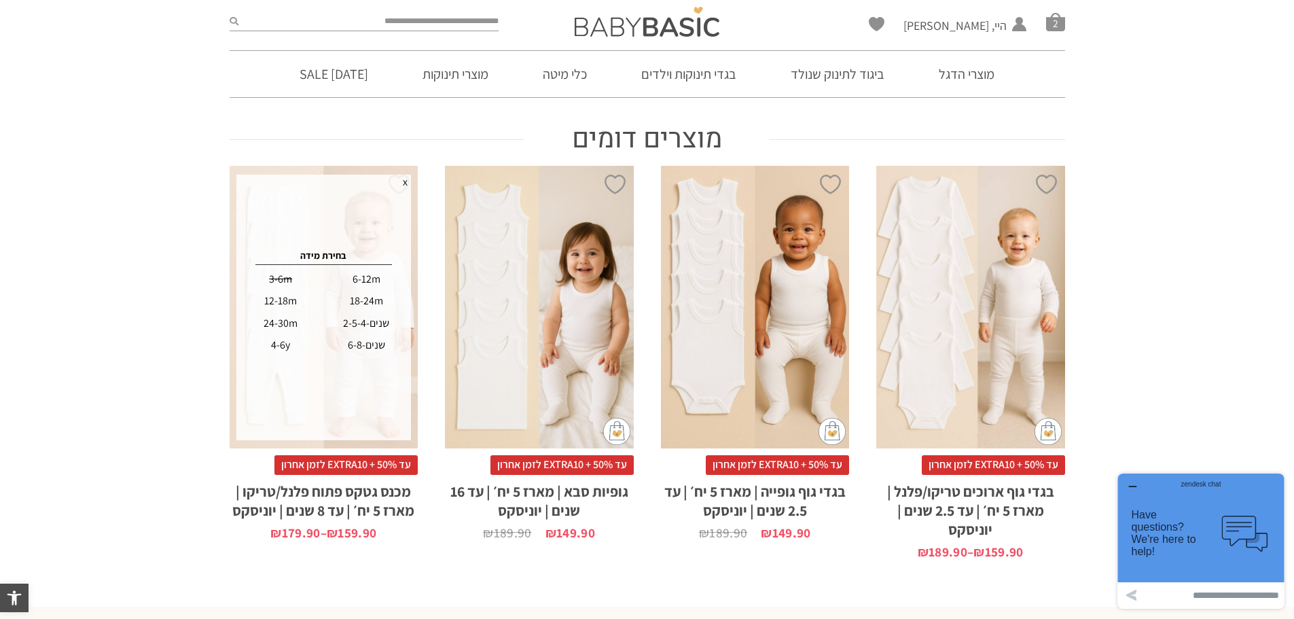
scroll to position [1155, 0]
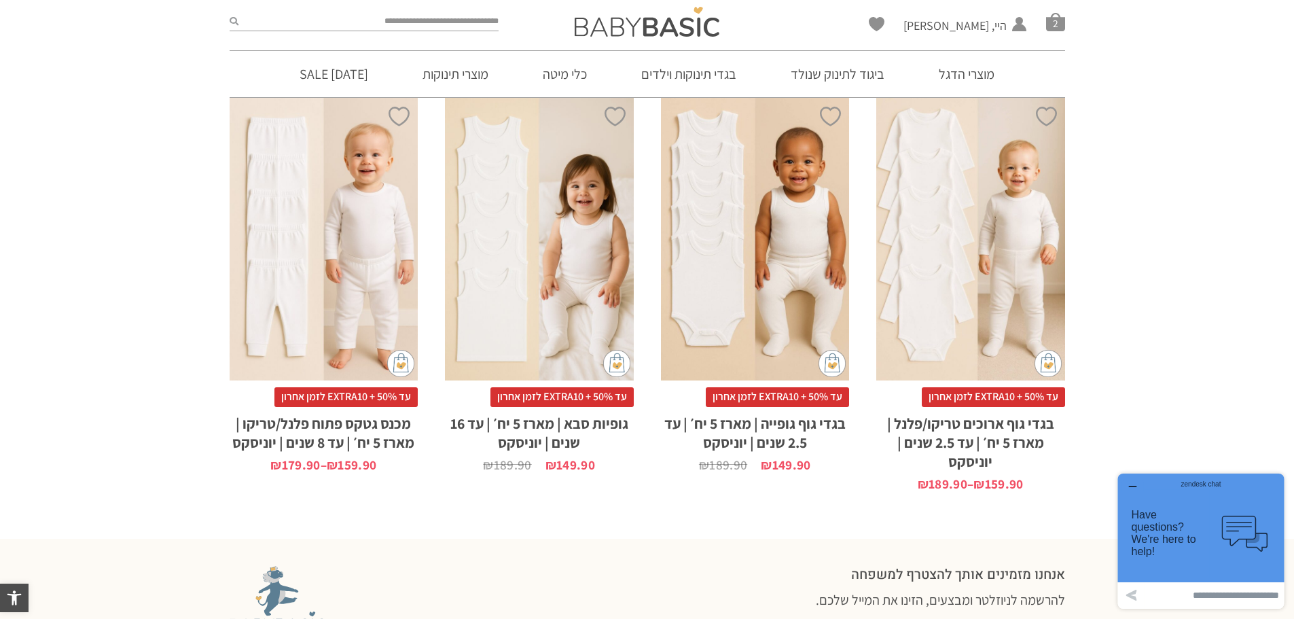
click at [340, 444] on h2 "מכנס גטקס פתוח פלנל/טריקו | מארז 5 יח׳ | עד 8 שנים | יוניסקס" at bounding box center [324, 429] width 189 height 45
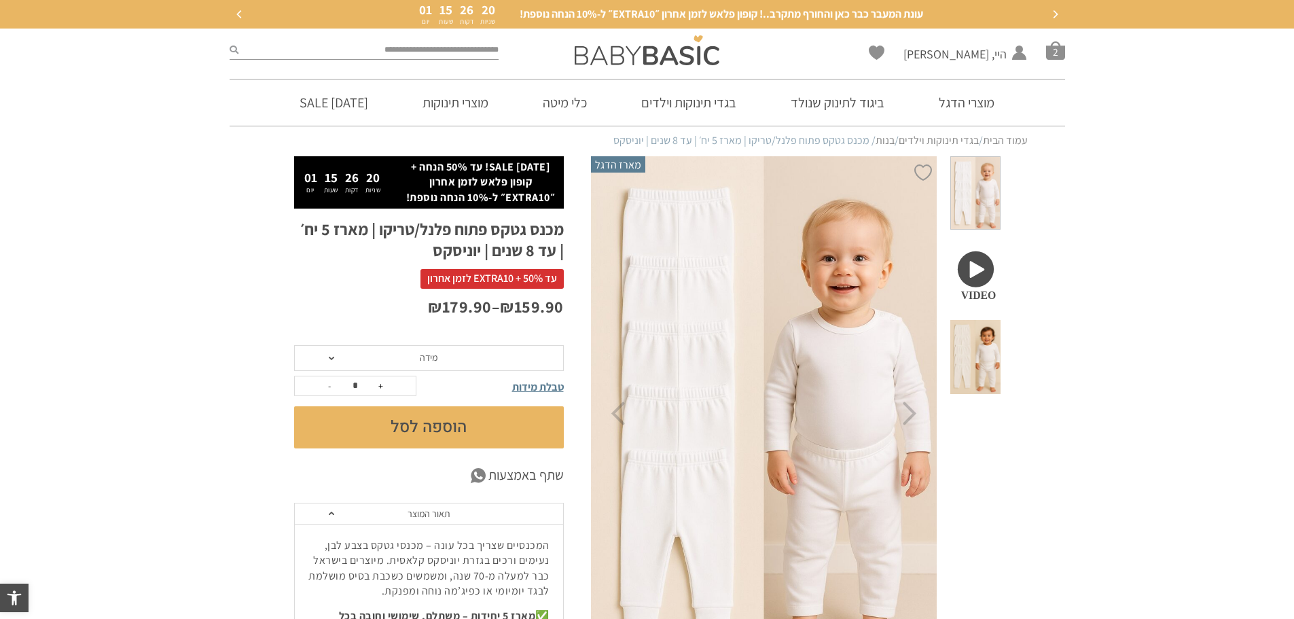
click at [379, 391] on button "+" at bounding box center [381, 385] width 20 height 19
type input "*"
click at [423, 364] on span "מידה" at bounding box center [429, 358] width 270 height 26
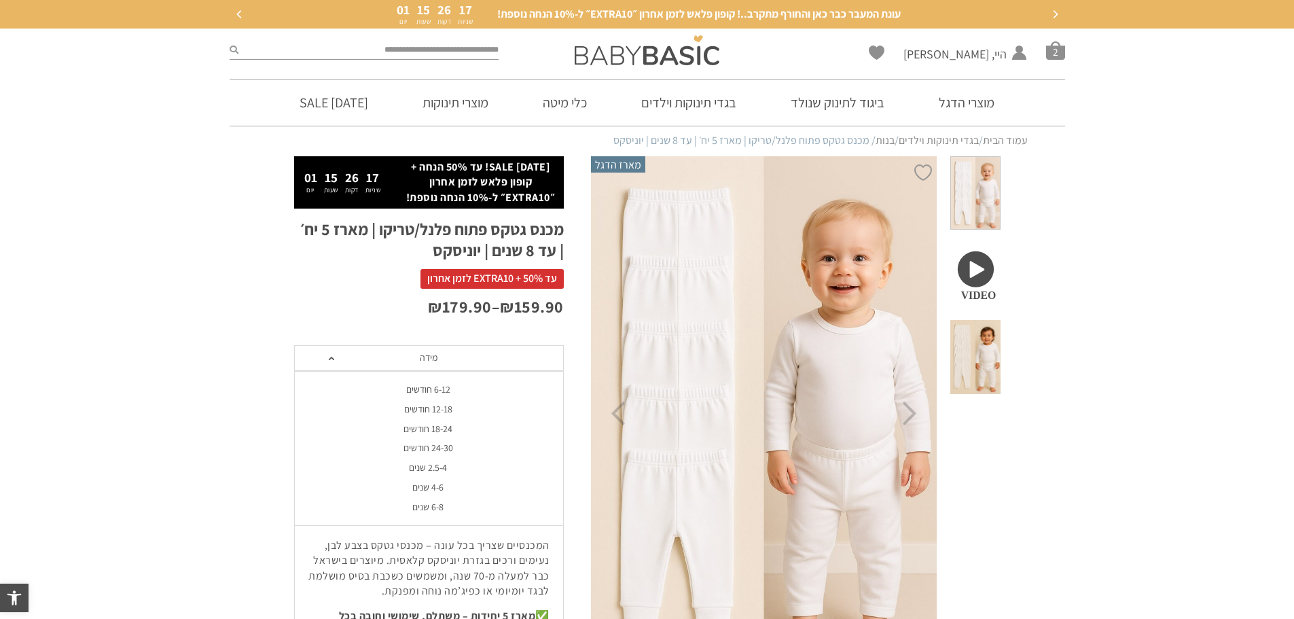
click at [425, 469] on div "2.5-4 שנים" at bounding box center [428, 468] width 270 height 12
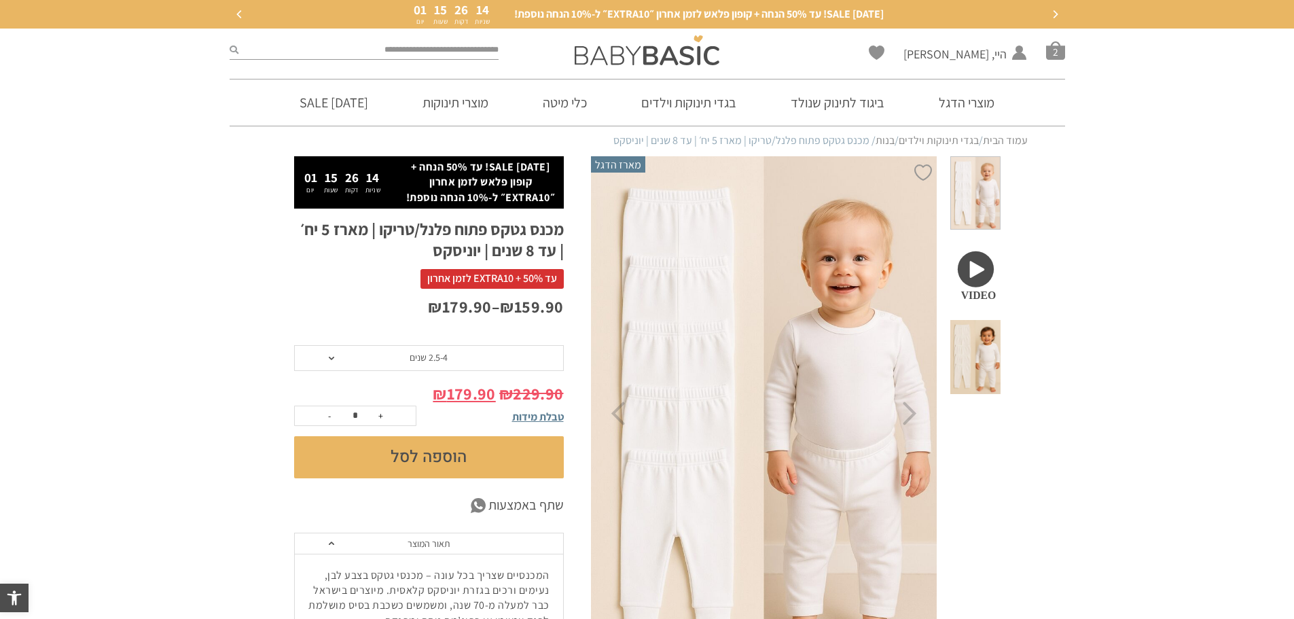
click at [409, 456] on button "הוספה לסל" at bounding box center [429, 457] width 270 height 42
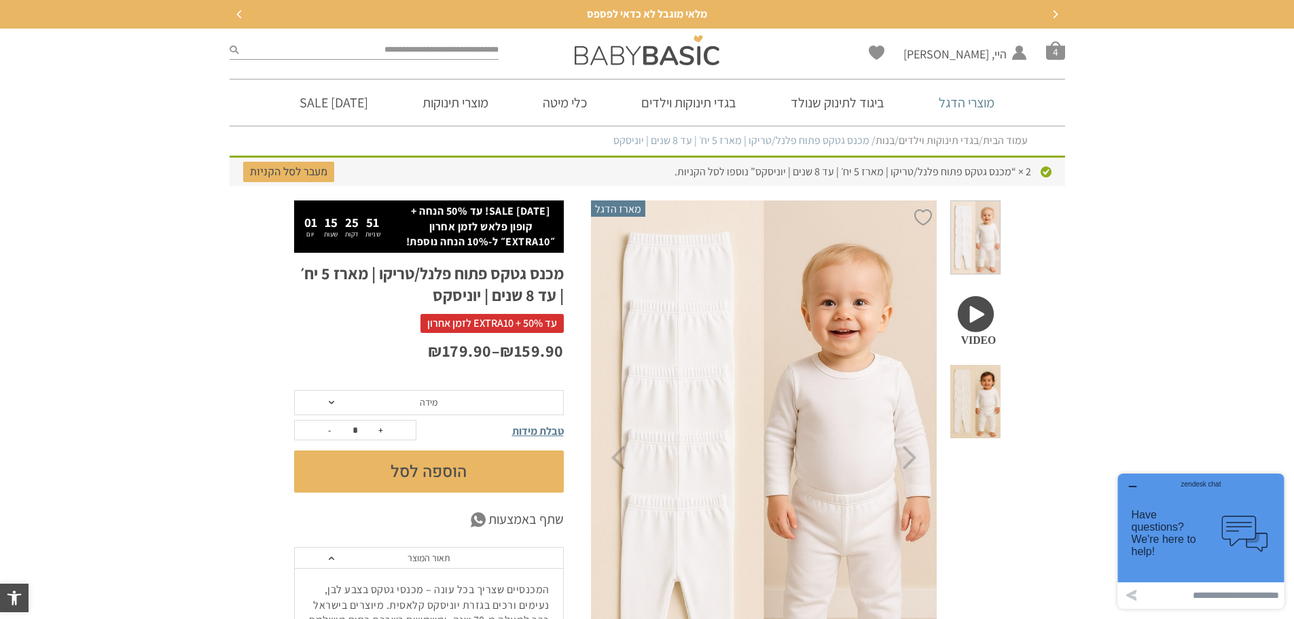
click at [976, 104] on link "מוצרי הדגל" at bounding box center [966, 102] width 96 height 46
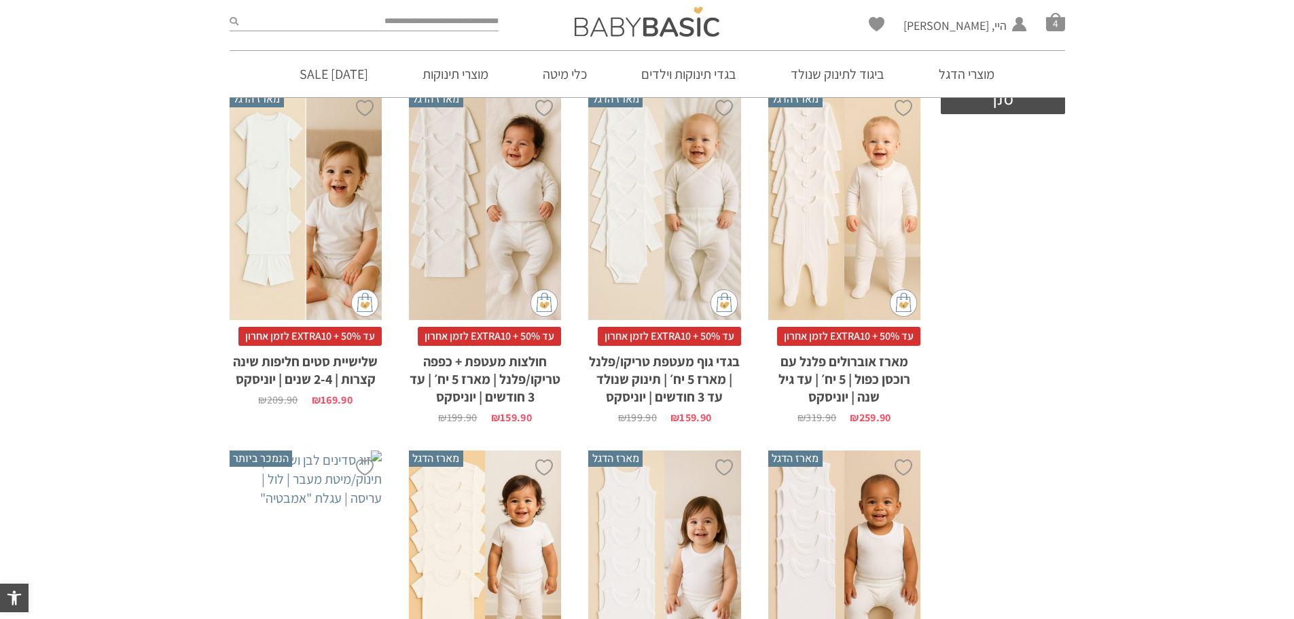
click at [300, 365] on h2 "שלישיית סטים חליפות שינה קצרות | 2-4 שנים | יוניסקס" at bounding box center [306, 367] width 152 height 42
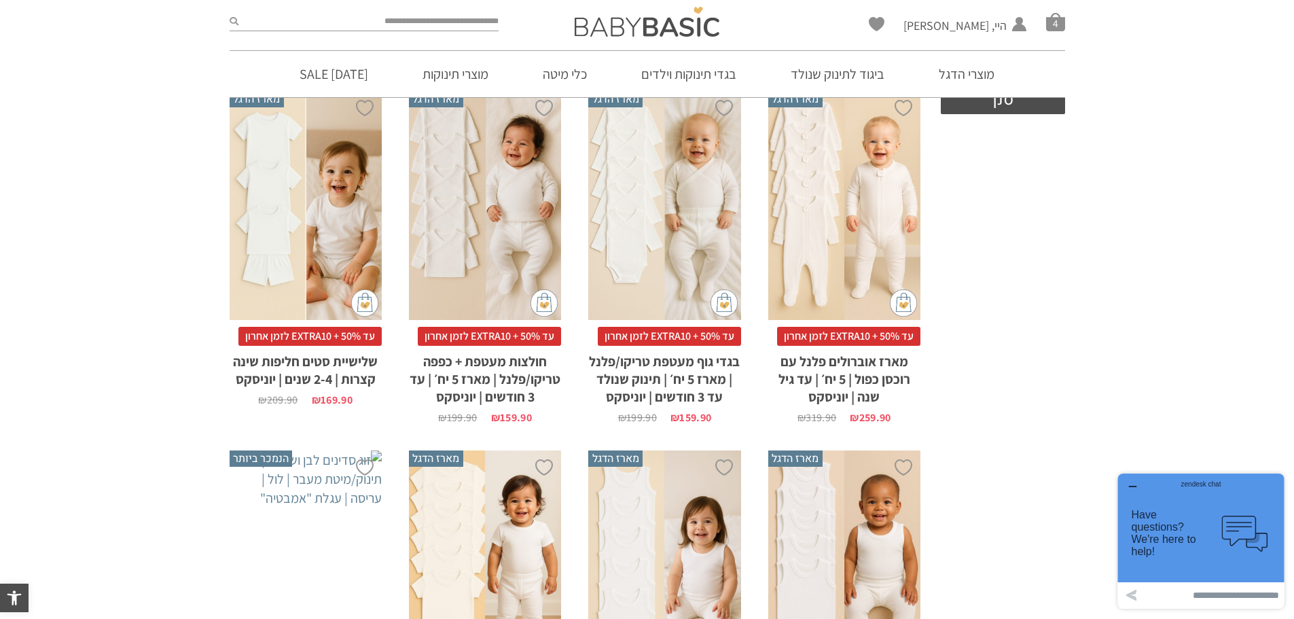
click at [300, 365] on h2 "שלישיית סטים חליפות שינה קצרות | 2-4 שנים | יוניסקס" at bounding box center [306, 367] width 152 height 42
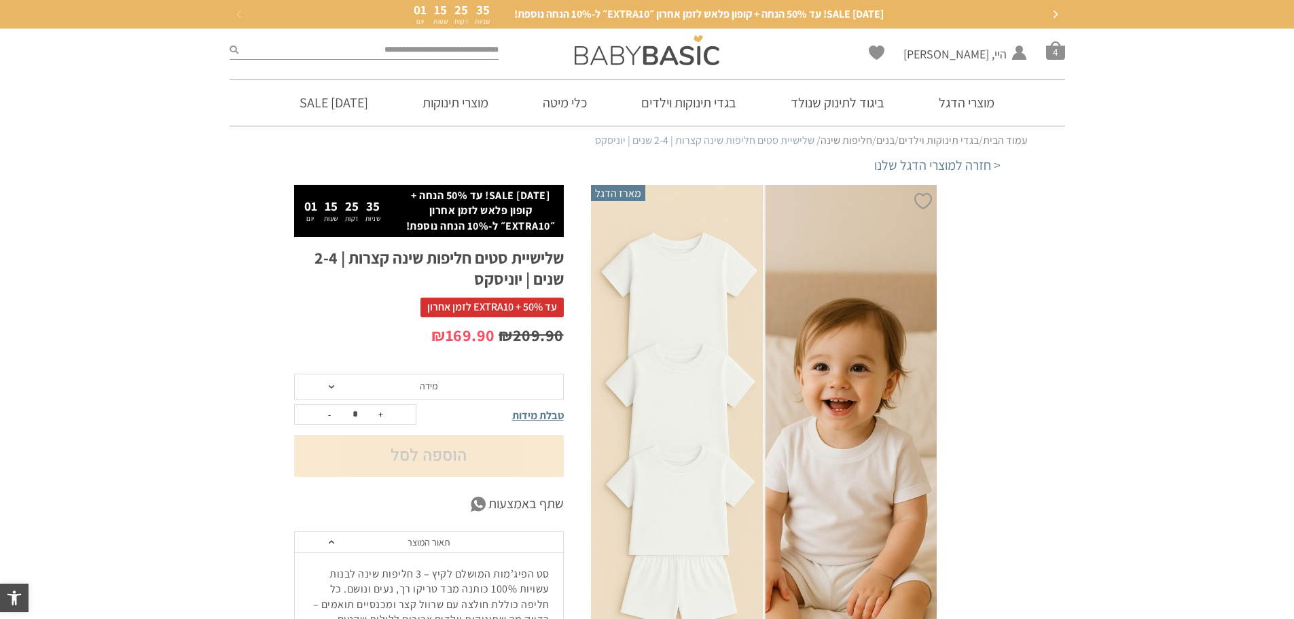
click at [435, 390] on span "מידה" at bounding box center [429, 386] width 18 height 12
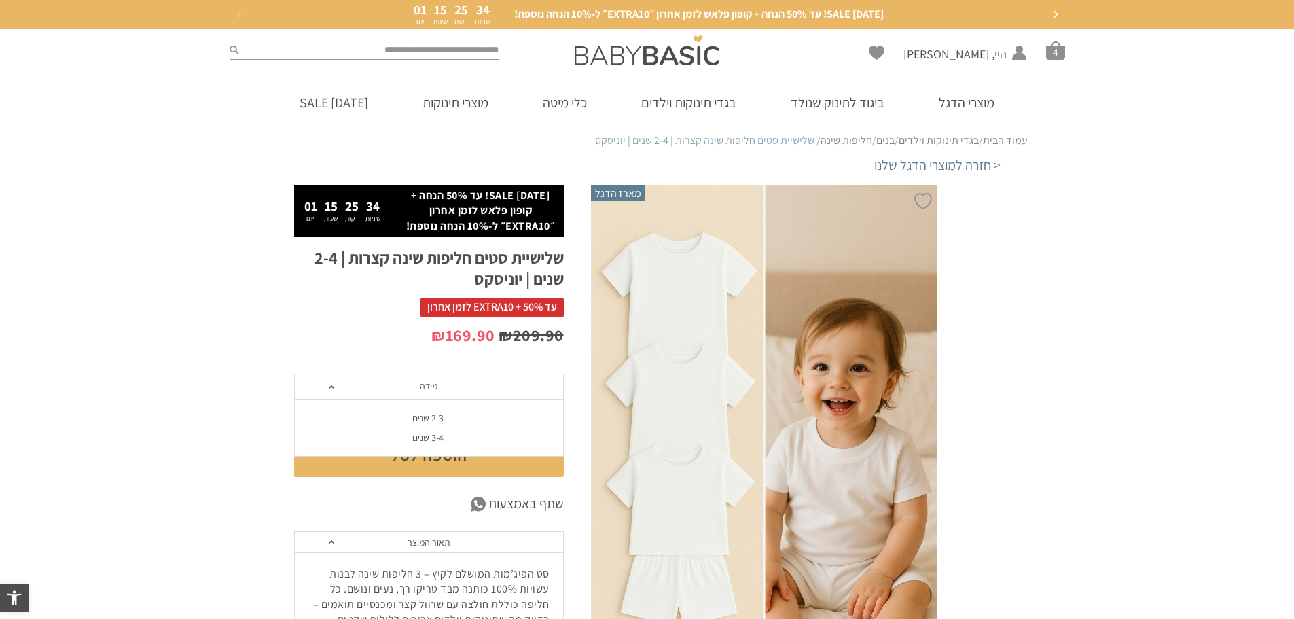
click at [439, 437] on div "3-4 שנים" at bounding box center [428, 438] width 270 height 12
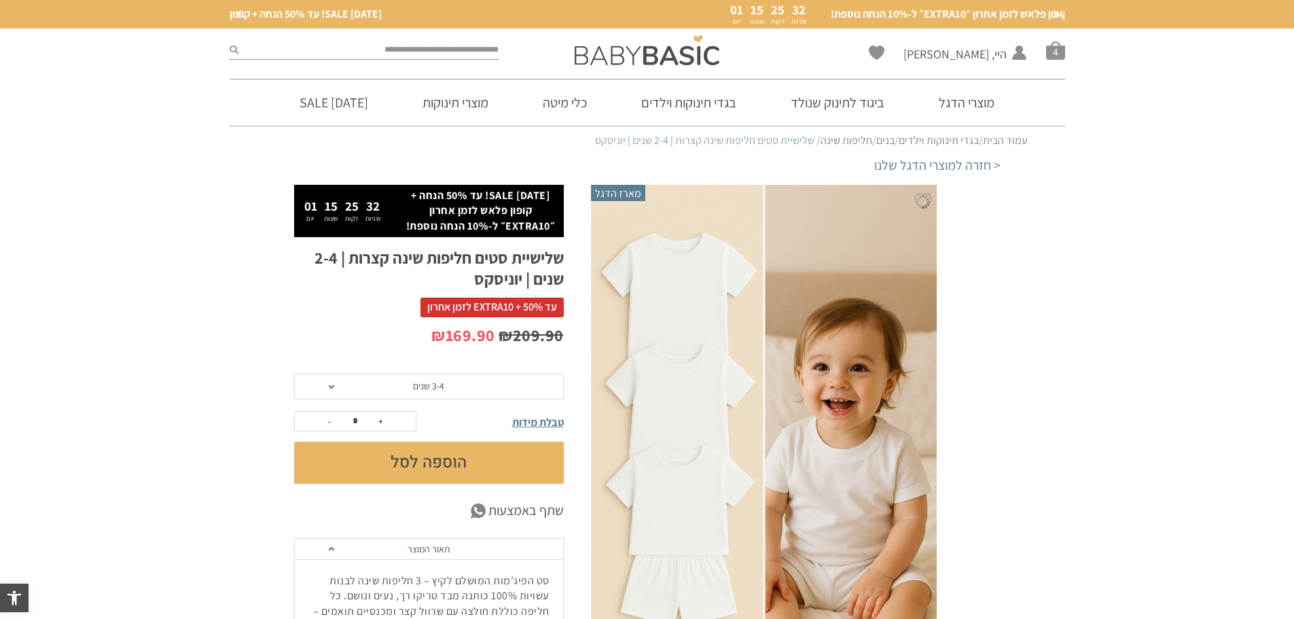
click at [384, 422] on button "+" at bounding box center [381, 421] width 20 height 19
type input "*"
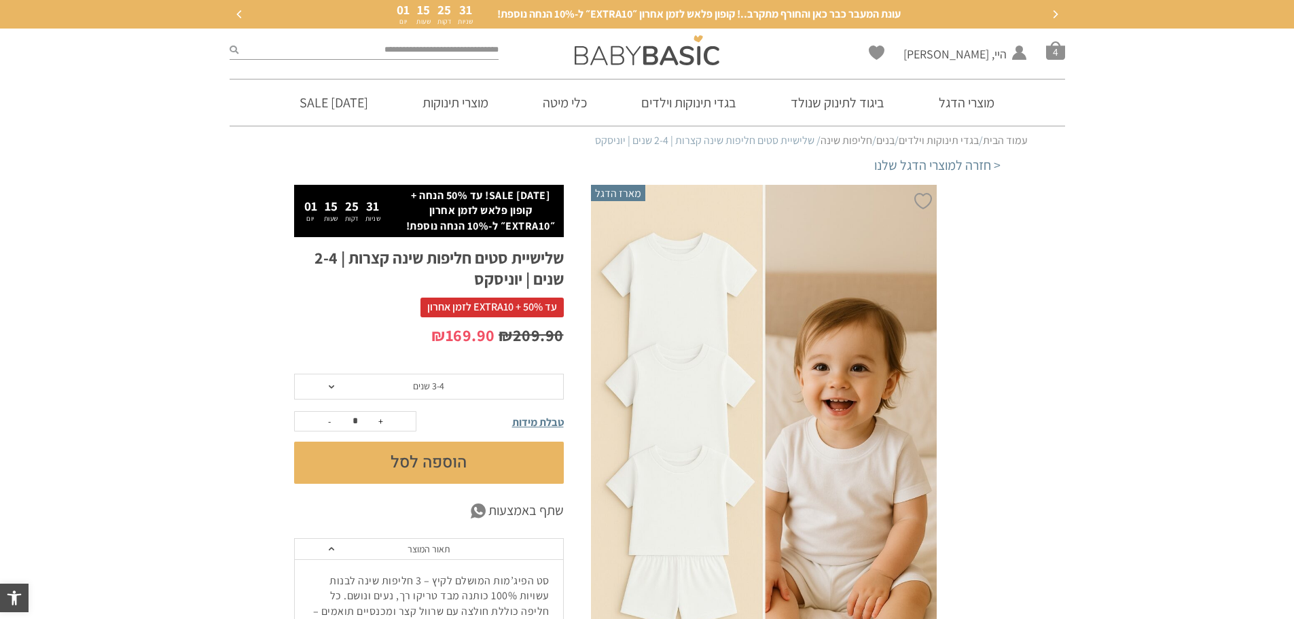
click at [420, 464] on button "הוספה לסל" at bounding box center [429, 463] width 270 height 42
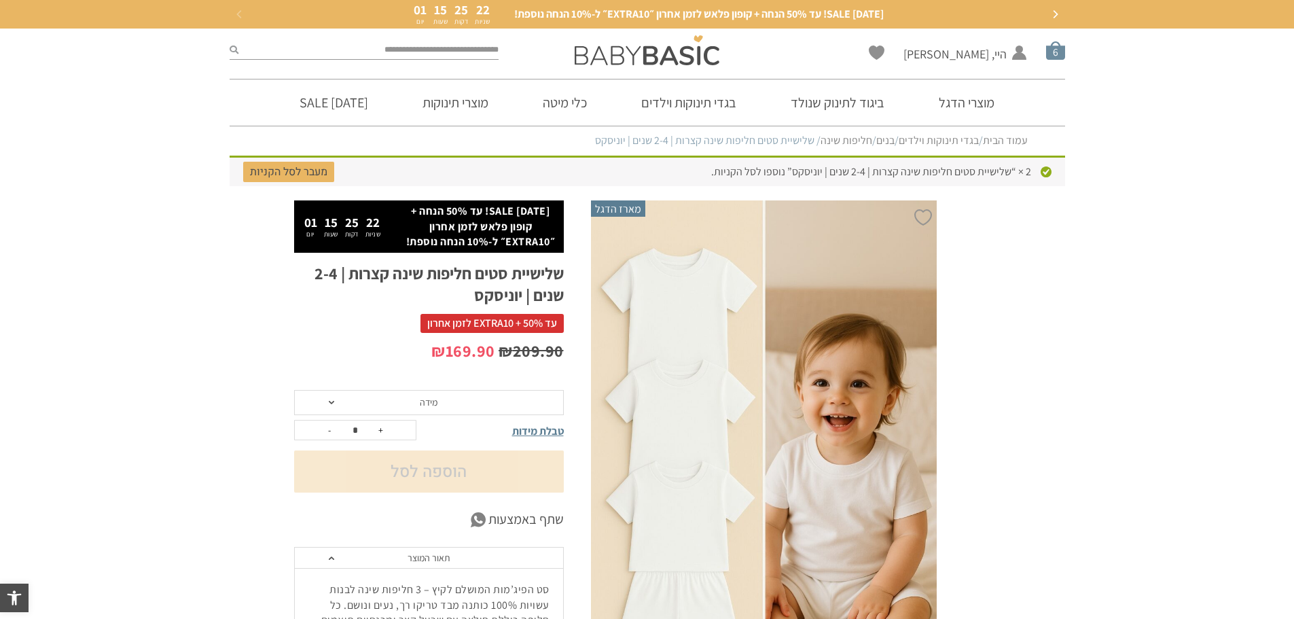
click at [1054, 56] on span "סל קניות" at bounding box center [1055, 50] width 19 height 19
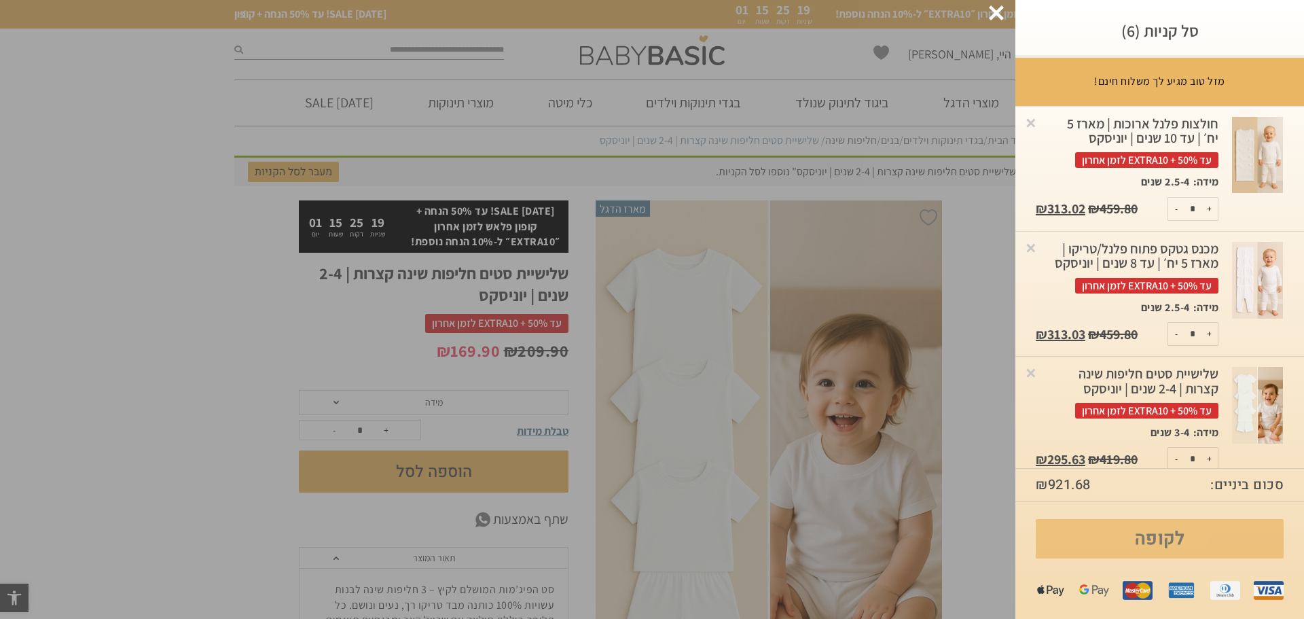
click at [1151, 545] on link "לקופה" at bounding box center [1160, 538] width 248 height 39
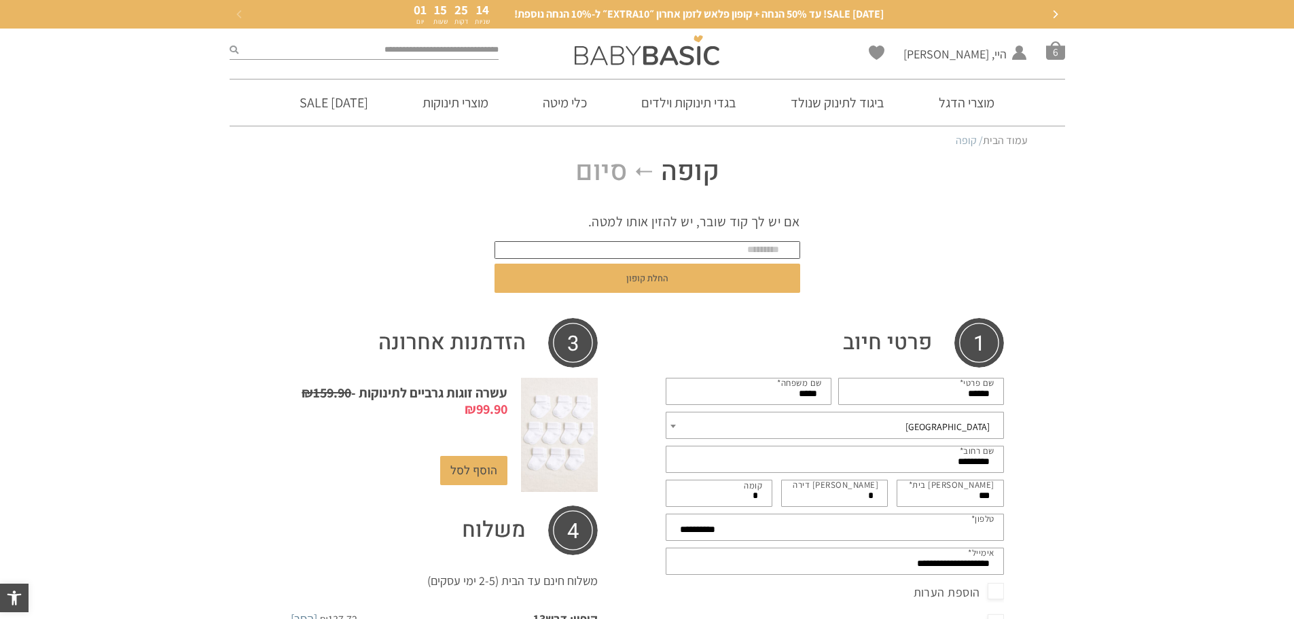
click at [751, 249] on input "text" at bounding box center [648, 250] width 306 height 18
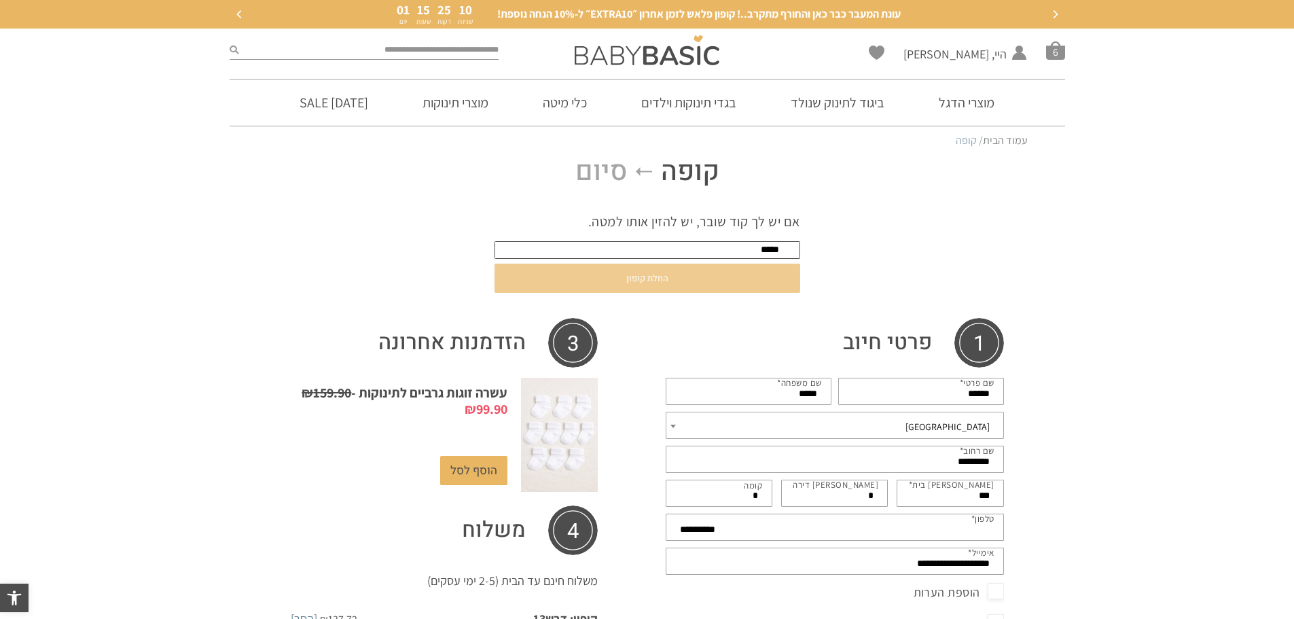
type input "*****"
click at [633, 284] on button "החלת קופון" at bounding box center [648, 278] width 306 height 29
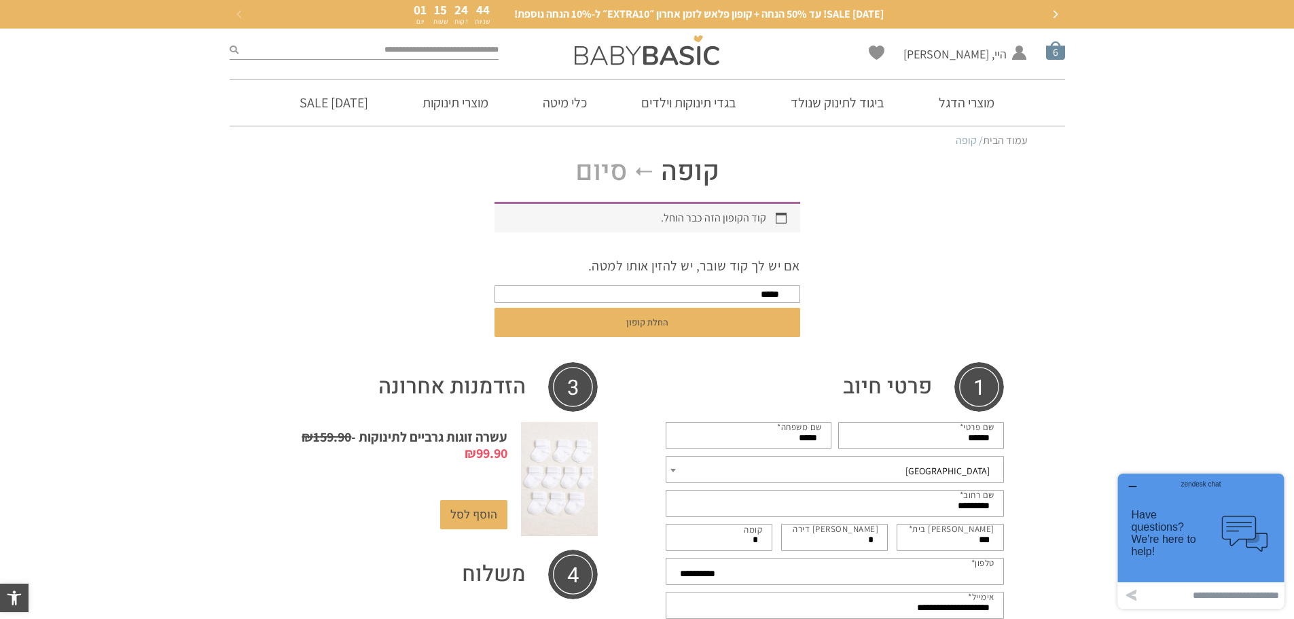
click at [1054, 54] on span "סל קניות" at bounding box center [1055, 50] width 19 height 19
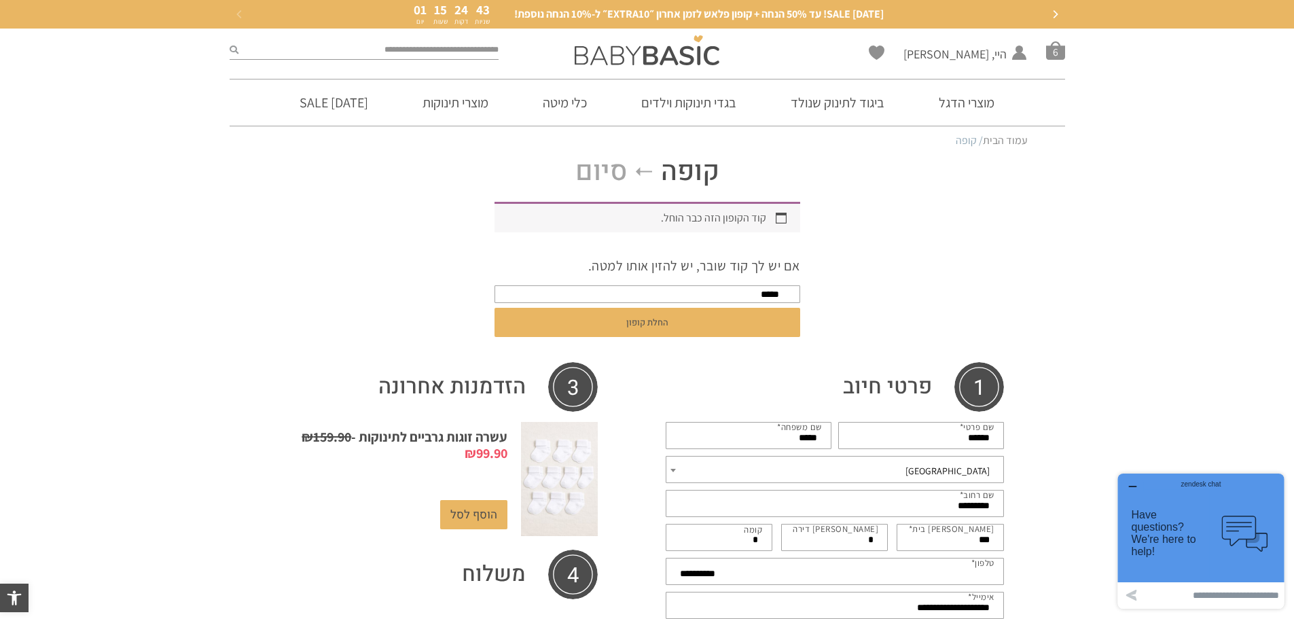
click at [1053, 54] on span "סל קניות" at bounding box center [1055, 50] width 19 height 19
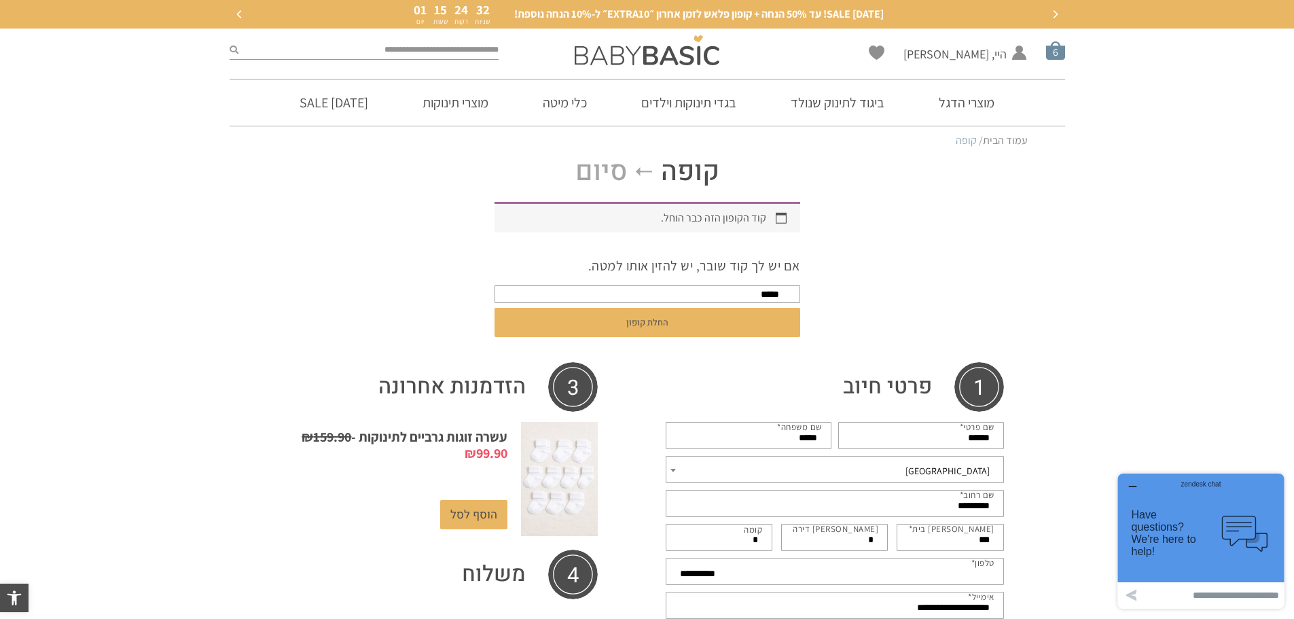
click at [1058, 56] on span "סל קניות" at bounding box center [1055, 50] width 19 height 19
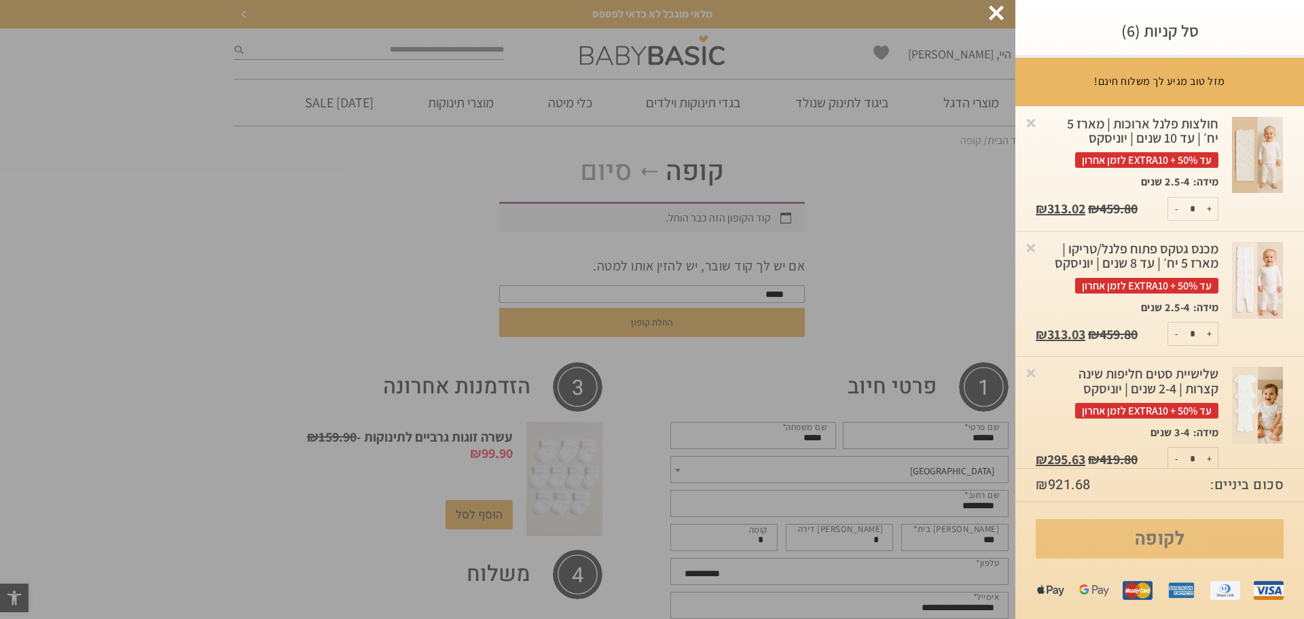
click at [1160, 548] on link "לקופה" at bounding box center [1160, 538] width 248 height 39
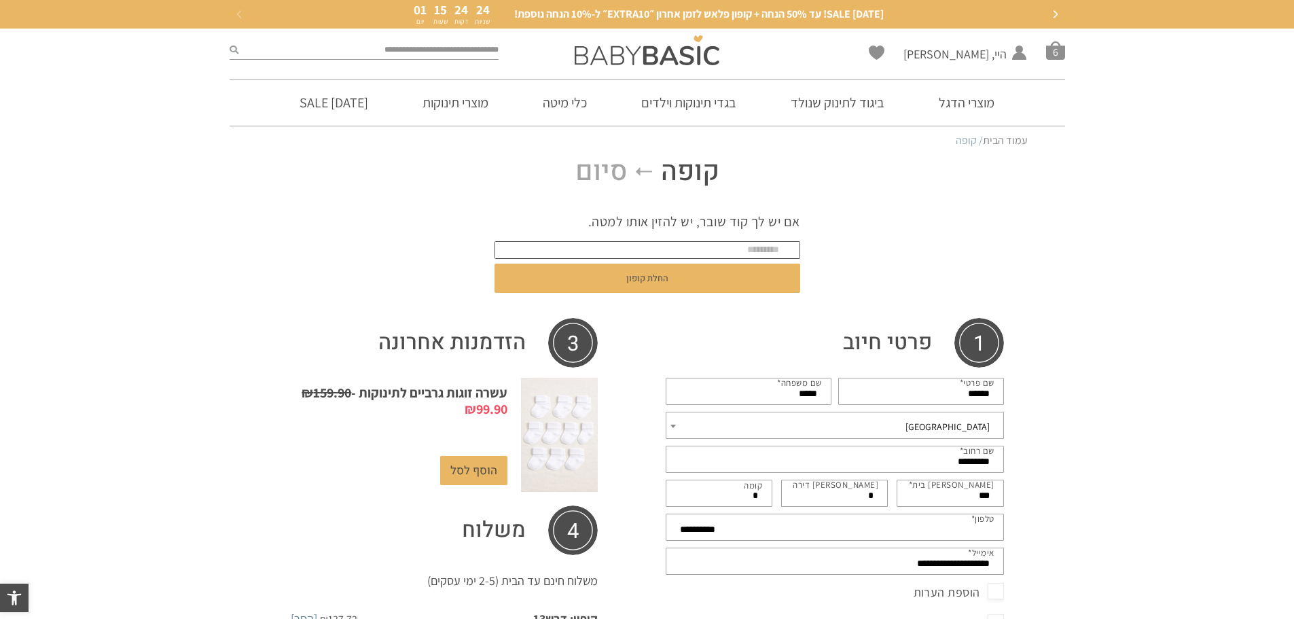
click at [782, 249] on input "text" at bounding box center [648, 250] width 306 height 18
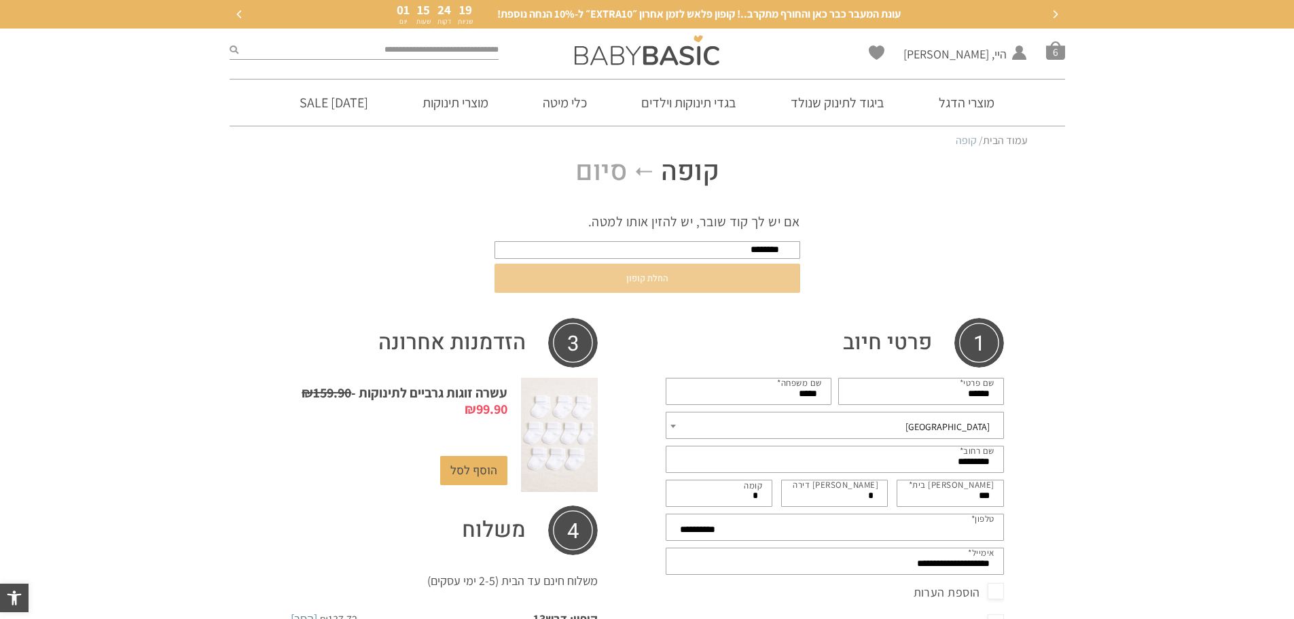
click at [655, 280] on button "החלת קופון" at bounding box center [648, 278] width 306 height 29
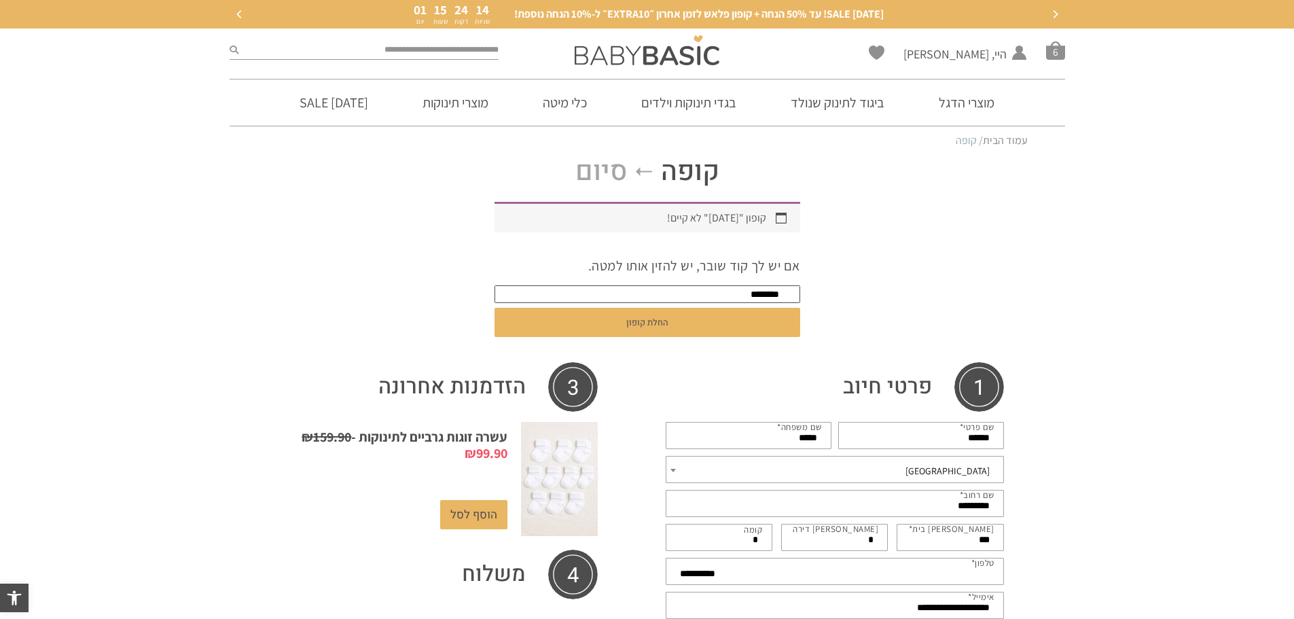
click at [759, 289] on input "********" at bounding box center [648, 294] width 306 height 18
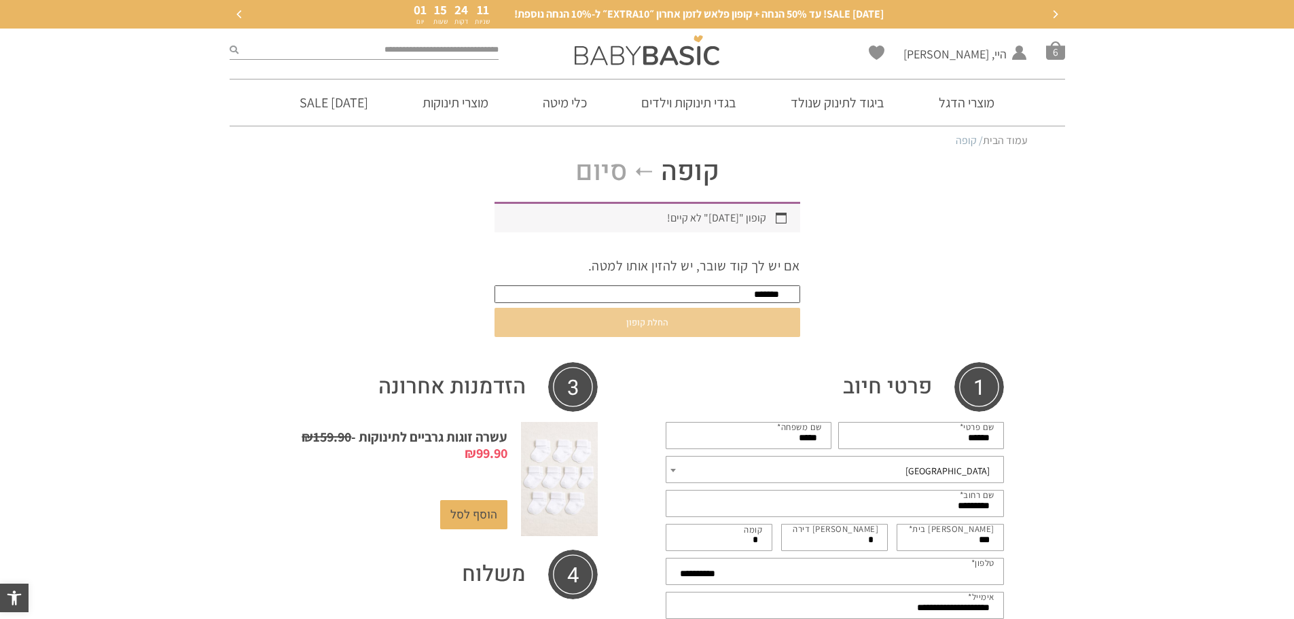
type input "*******"
click at [652, 325] on button "החלת קופון" at bounding box center [648, 322] width 306 height 29
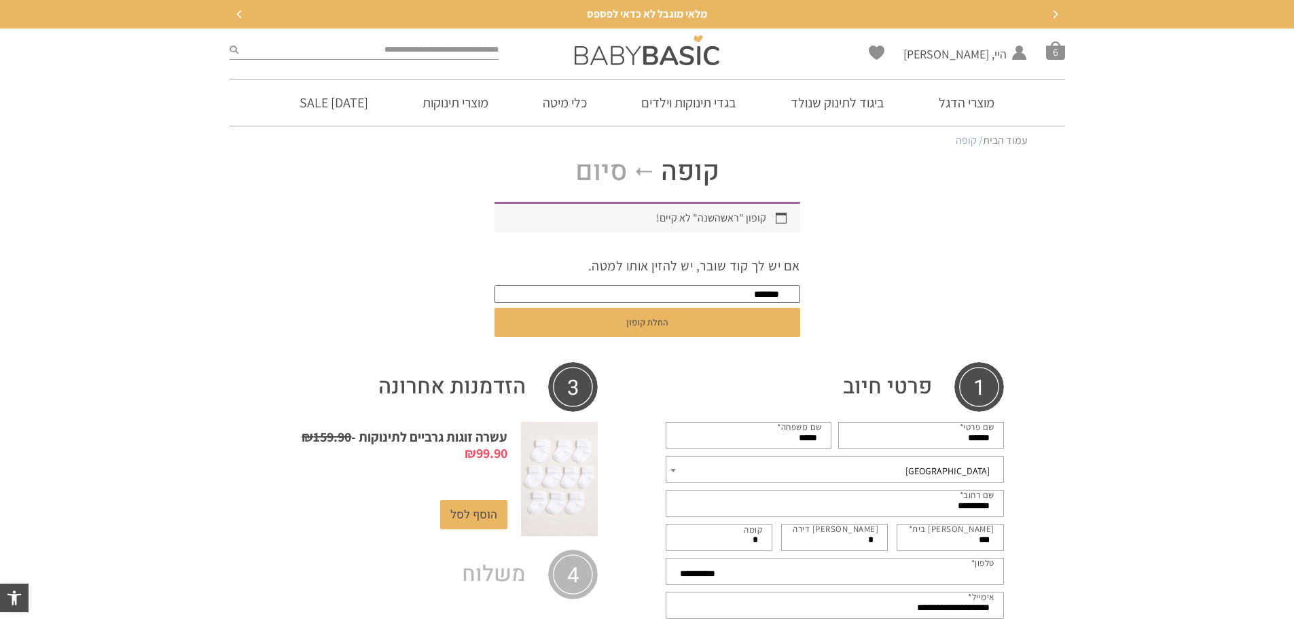
click at [694, 296] on input "*******" at bounding box center [648, 294] width 306 height 18
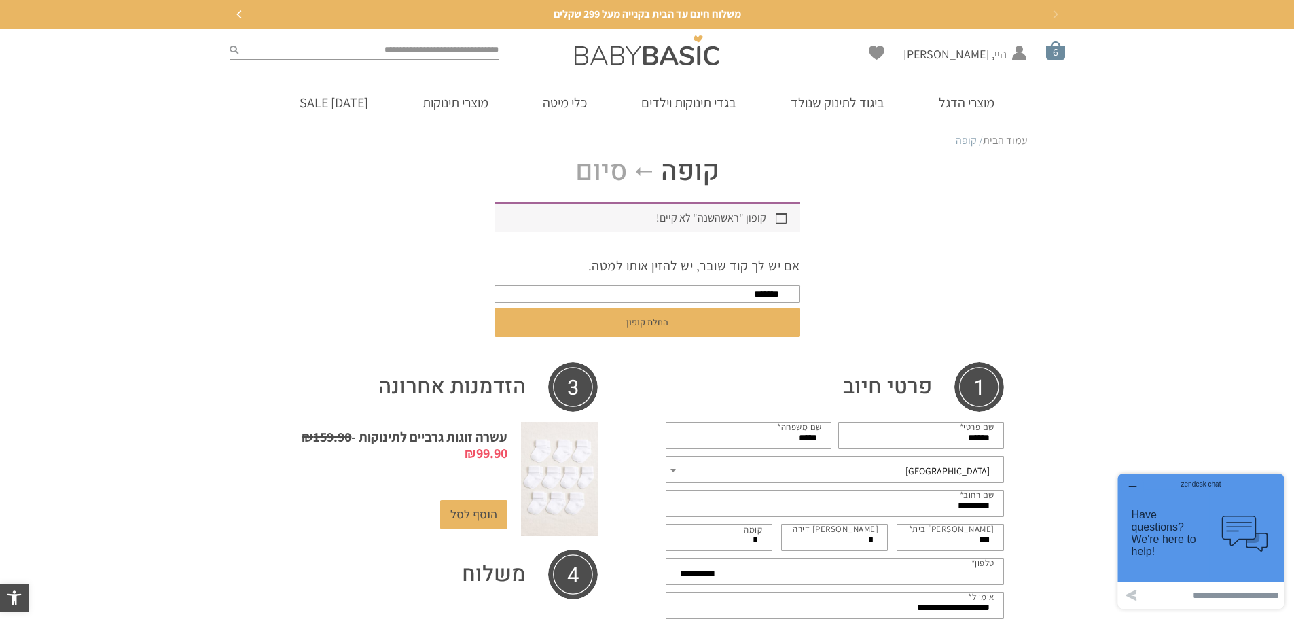
click at [1058, 50] on span "סל קניות" at bounding box center [1055, 50] width 19 height 19
click at [0, 0] on div at bounding box center [0, 0] width 0 height 0
click at [1059, 58] on span "סל קניות" at bounding box center [1055, 50] width 19 height 19
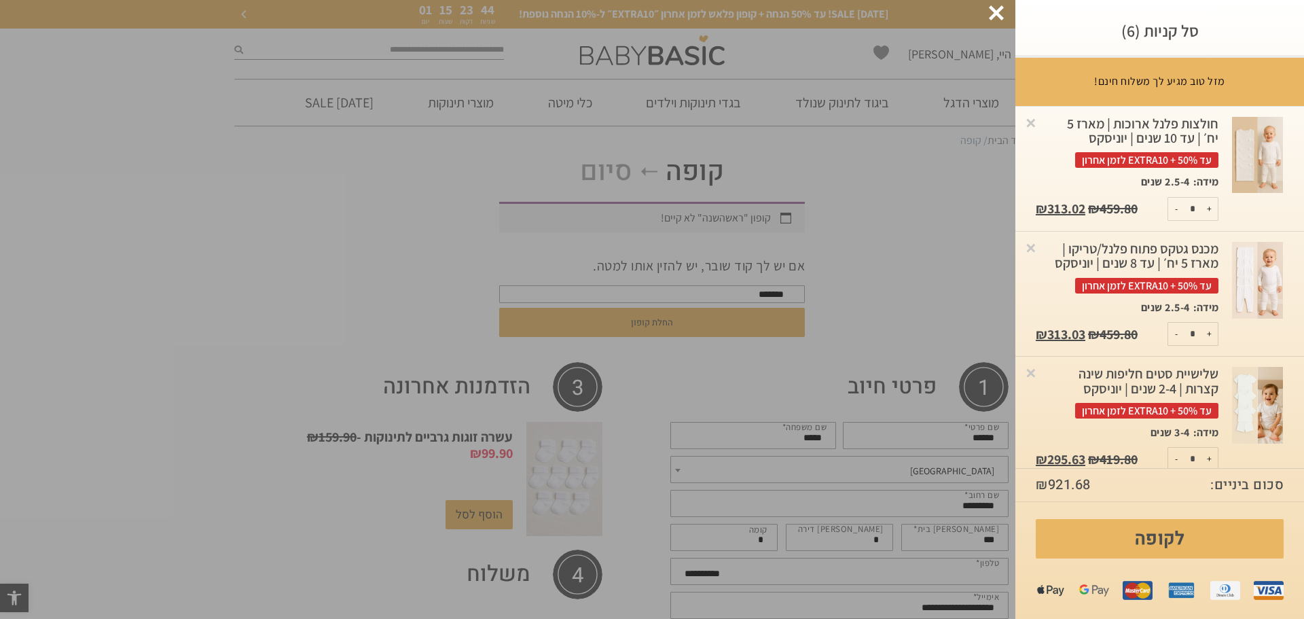
click at [1176, 345] on button "-" at bounding box center [1176, 334] width 17 height 22
type input "*"
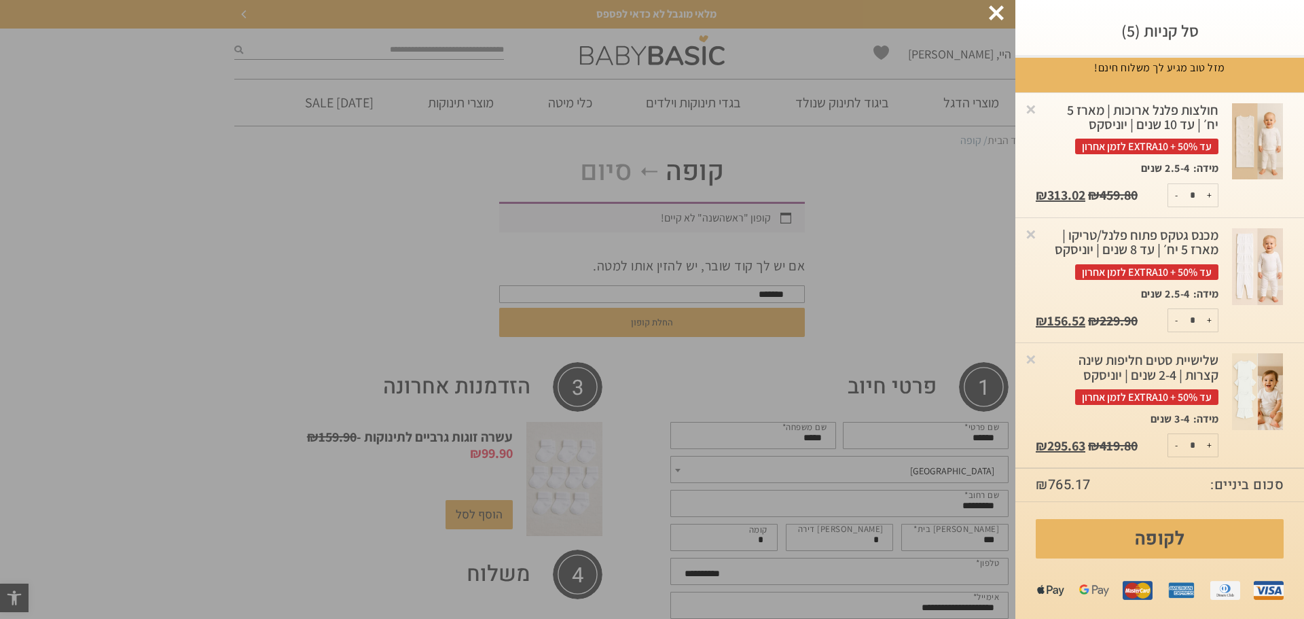
scroll to position [29, 0]
click at [1177, 320] on button "-" at bounding box center [1176, 320] width 17 height 22
type input "*"
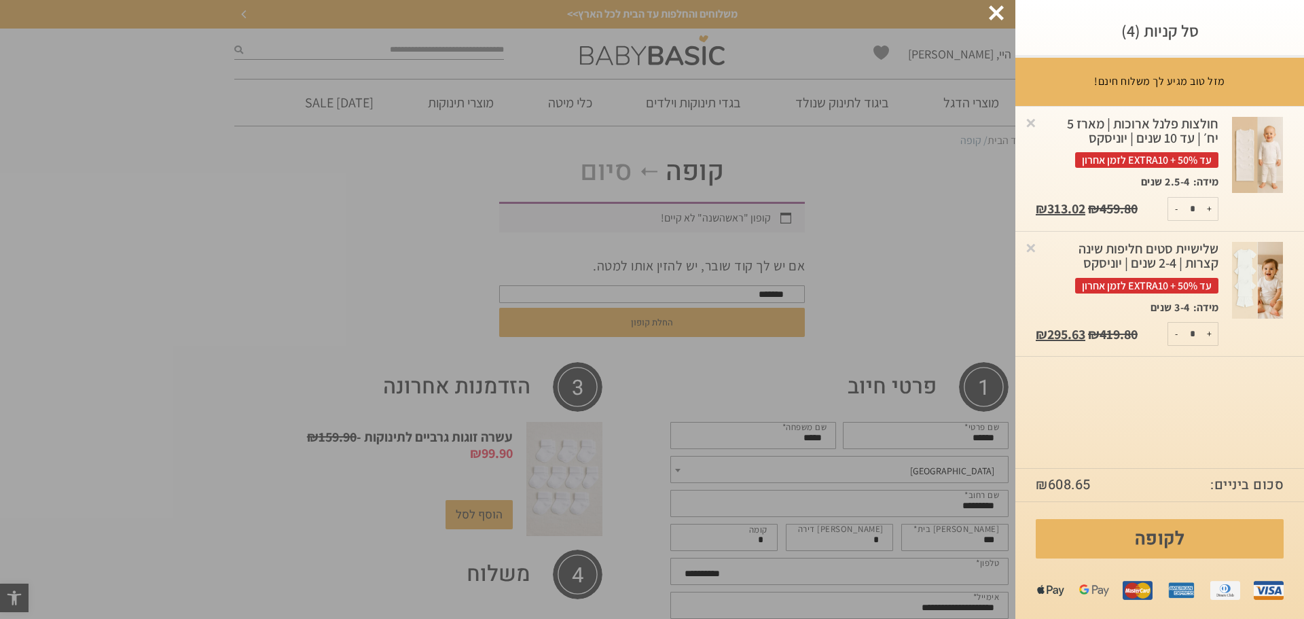
click at [1174, 210] on button "-" at bounding box center [1176, 209] width 17 height 22
type input "*"
click at [1174, 210] on button "-" at bounding box center [1176, 209] width 17 height 22
type input "*"
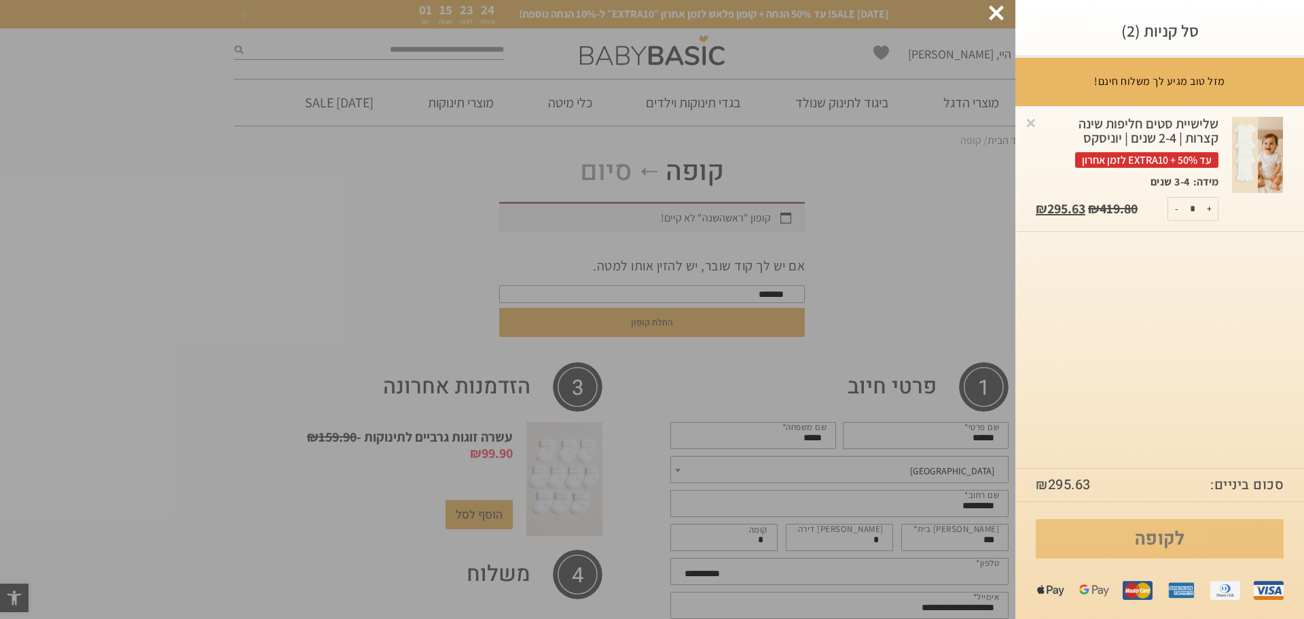
click at [1158, 539] on link "לקופה" at bounding box center [1160, 538] width 248 height 39
